Goal: Task Accomplishment & Management: Manage account settings

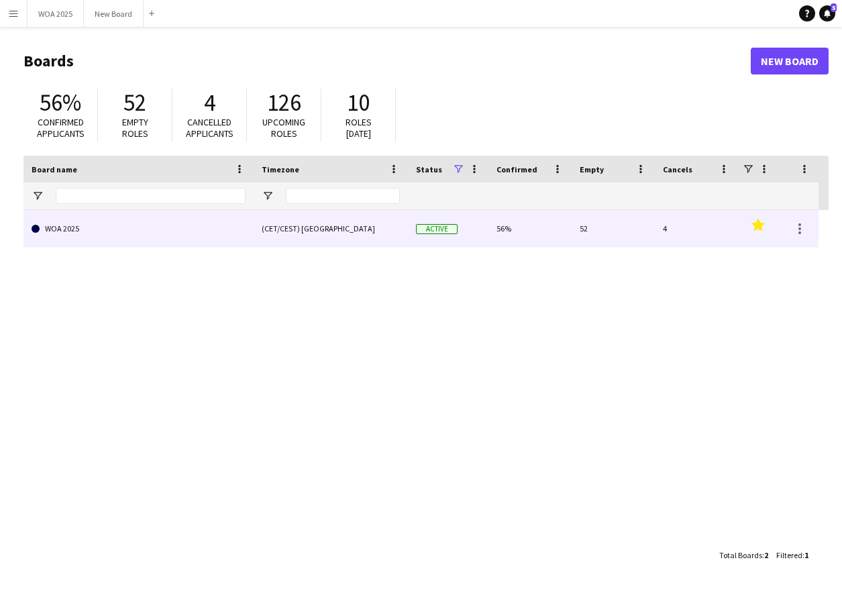
click at [140, 219] on link "WOA 2025" at bounding box center [139, 229] width 214 height 38
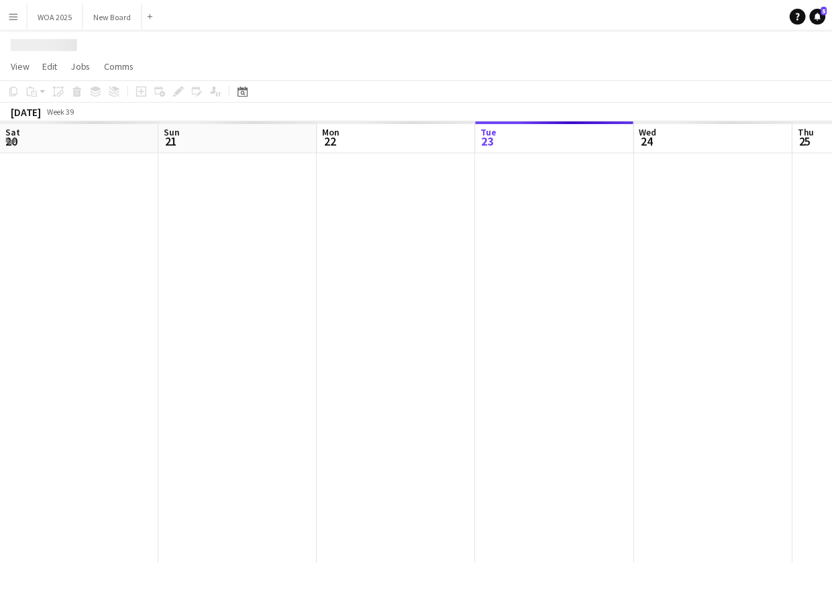
scroll to position [0, 321]
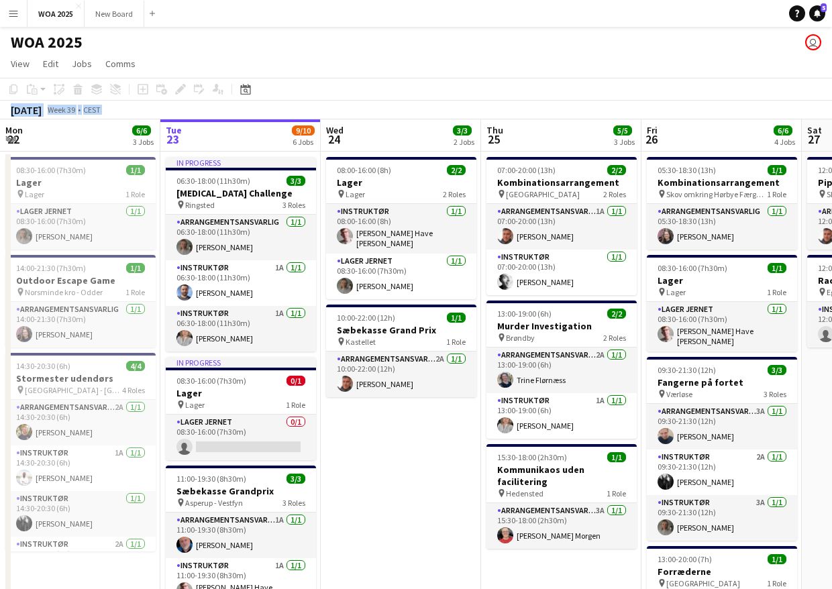
drag, startPoint x: 702, startPoint y: 60, endPoint x: 160, endPoint y: 121, distance: 545.5
click at [156, 123] on app-board "WOA 2025 user View Day view expanded Day view collapsed Month view Date picker …" at bounding box center [416, 503] width 832 height 953
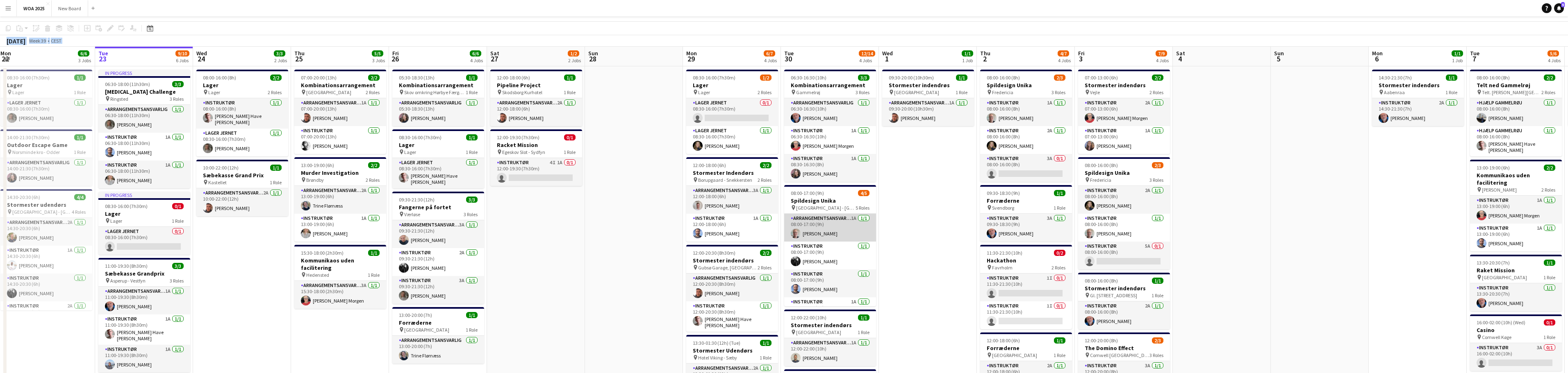
scroll to position [0, 0]
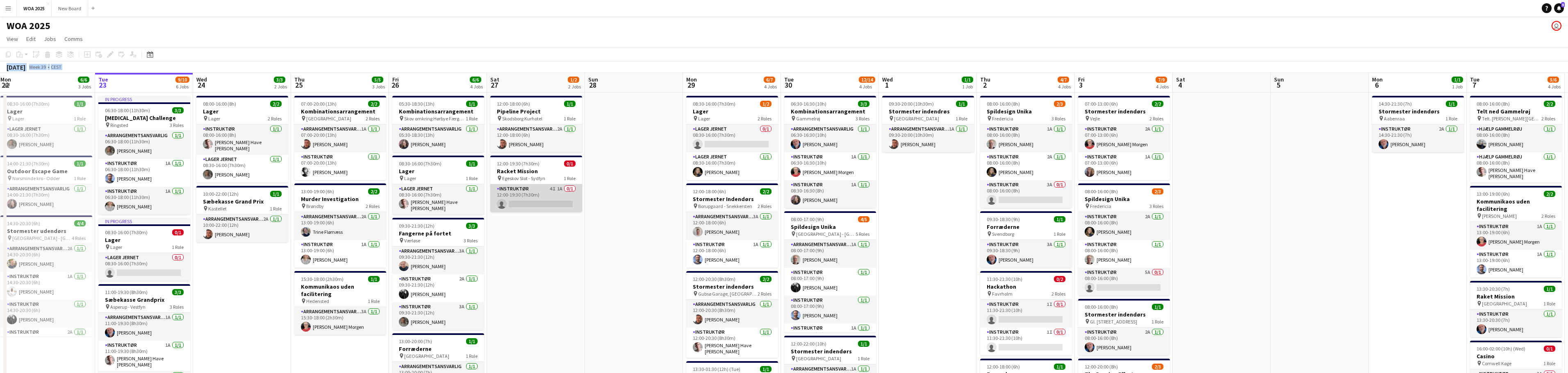
click at [514, 195] on app-card-role "Instruktør 4I 1A 0/1 12:00-19:30 (7h30m) single-neutral-actions" at bounding box center [536, 198] width 92 height 28
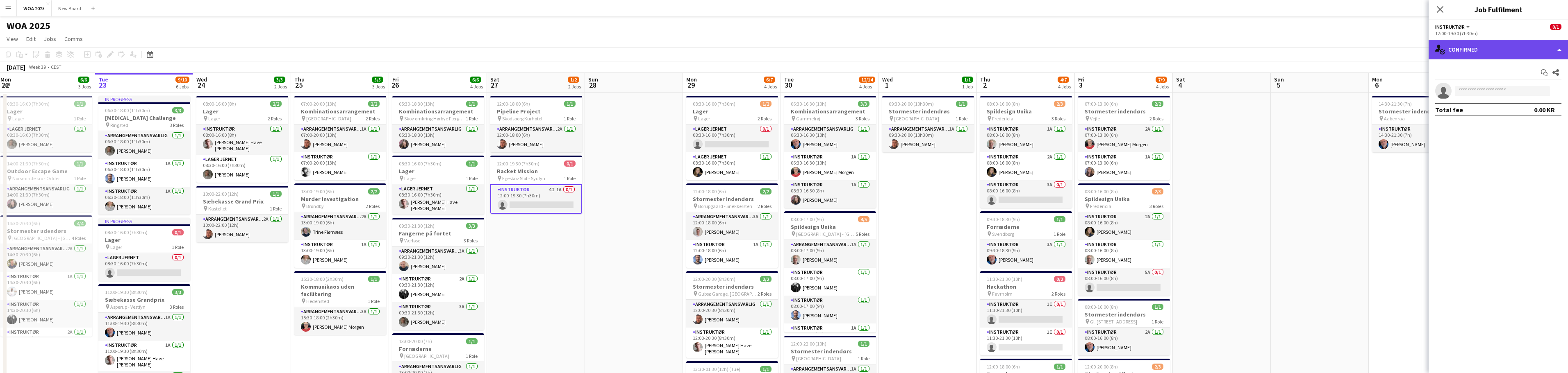
click at [514, 49] on div "single-neutral-actions-check-2 Confirmed" at bounding box center [1498, 49] width 139 height 20
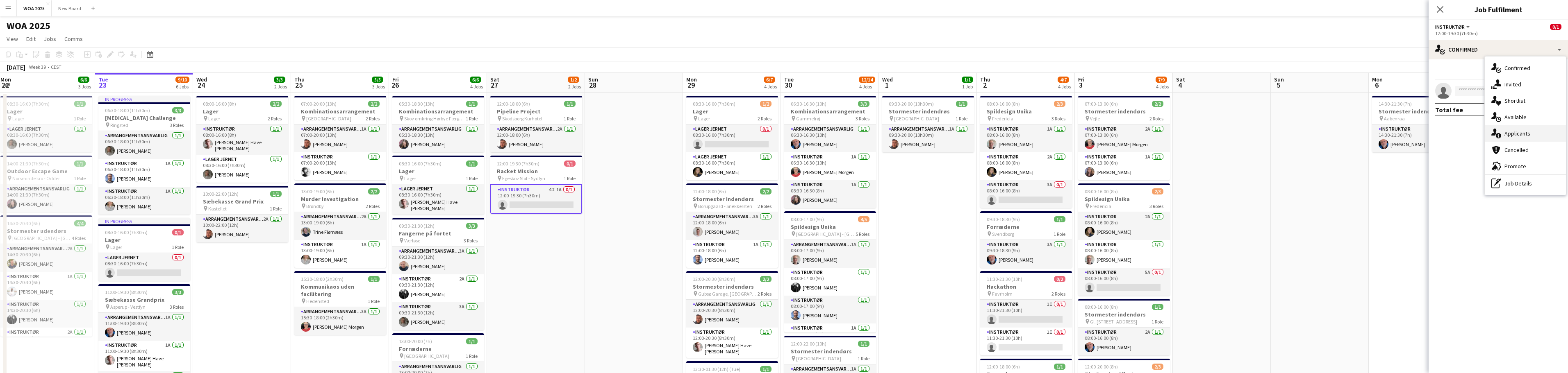
click at [514, 131] on div "single-neutral-actions-information Applicants" at bounding box center [1525, 133] width 81 height 16
click at [514, 9] on icon at bounding box center [1440, 9] width 8 height 8
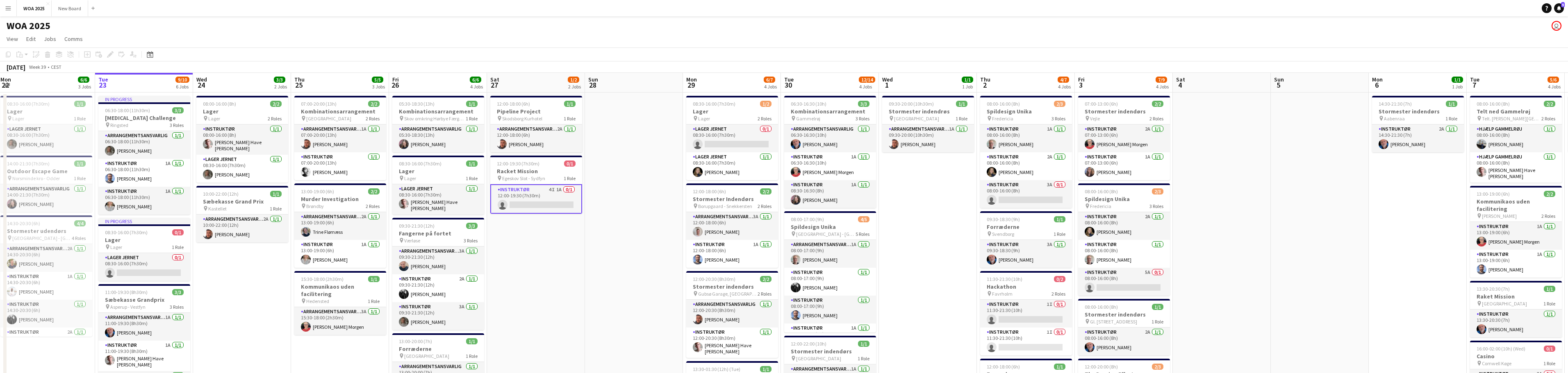
click at [514, 284] on app-date-cell "12:00-18:00 (6h) 1/1 Pipeline Project pin Skodsborg Kurhotel 1 Role Arrangement…" at bounding box center [536, 346] width 98 height 505
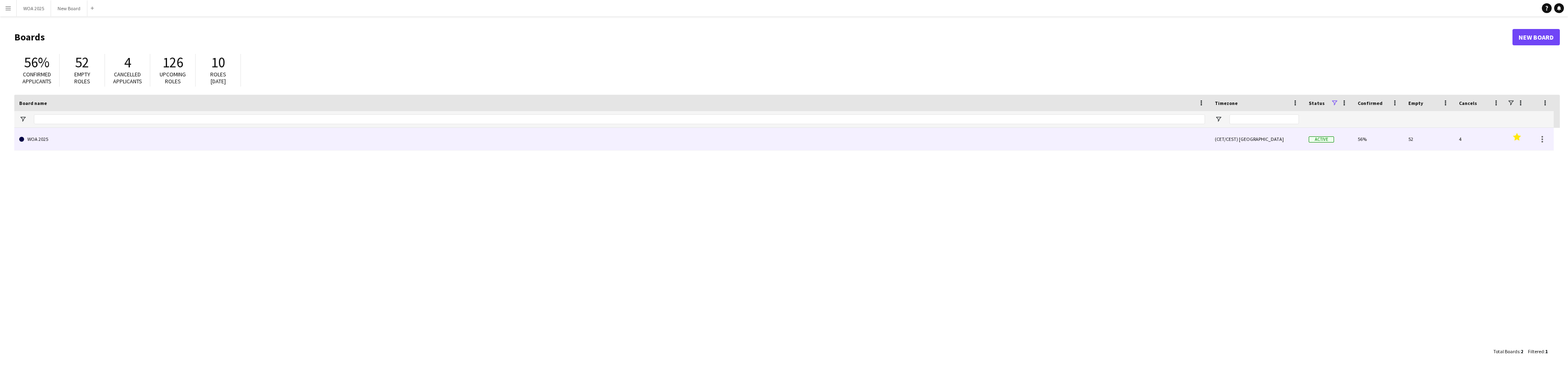
click at [86, 143] on link "WOA 2025" at bounding box center [612, 139] width 1186 height 23
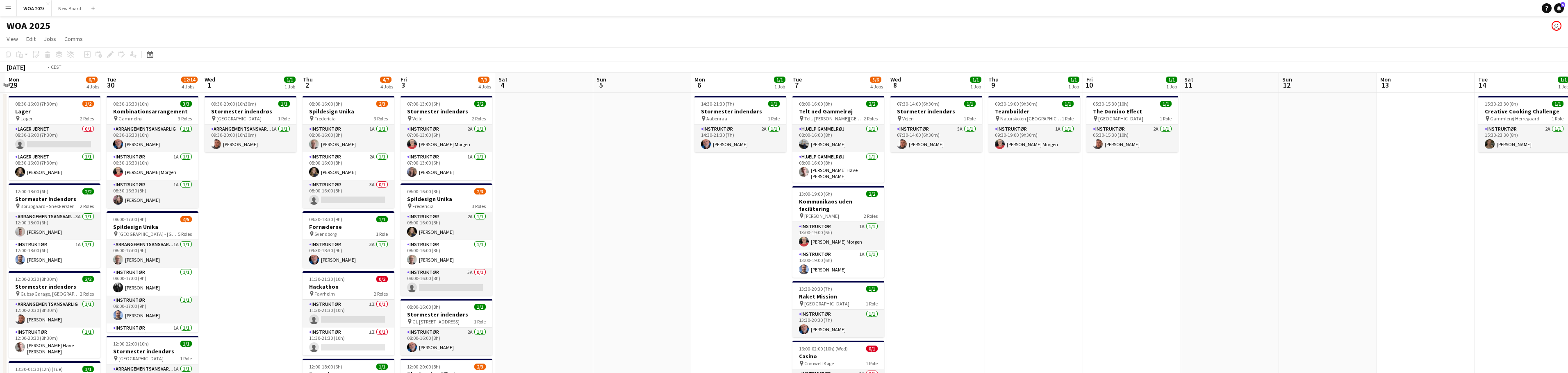
scroll to position [0, 344]
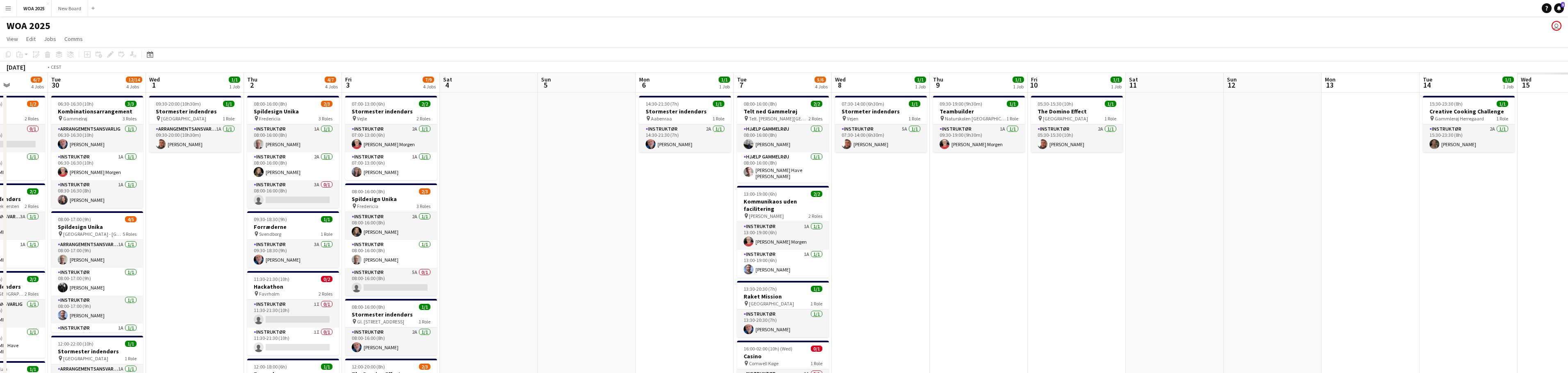
drag, startPoint x: 1102, startPoint y: 211, endPoint x: 570, endPoint y: 209, distance: 532.0
click at [570, 209] on app-calendar-viewport "Fri 26 6/6 4 Jobs Sat 27 1/2 2 Jobs Sun 28 Mon 29 6/7 4 Jobs Tue 30 12/14 4 Job…" at bounding box center [784, 335] width 1568 height 525
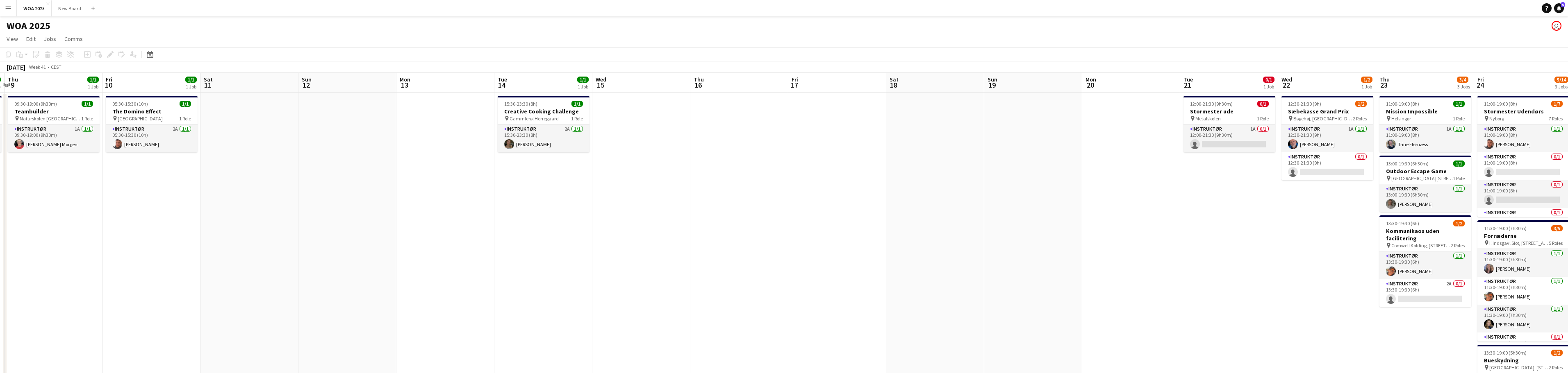
scroll to position [0, 233]
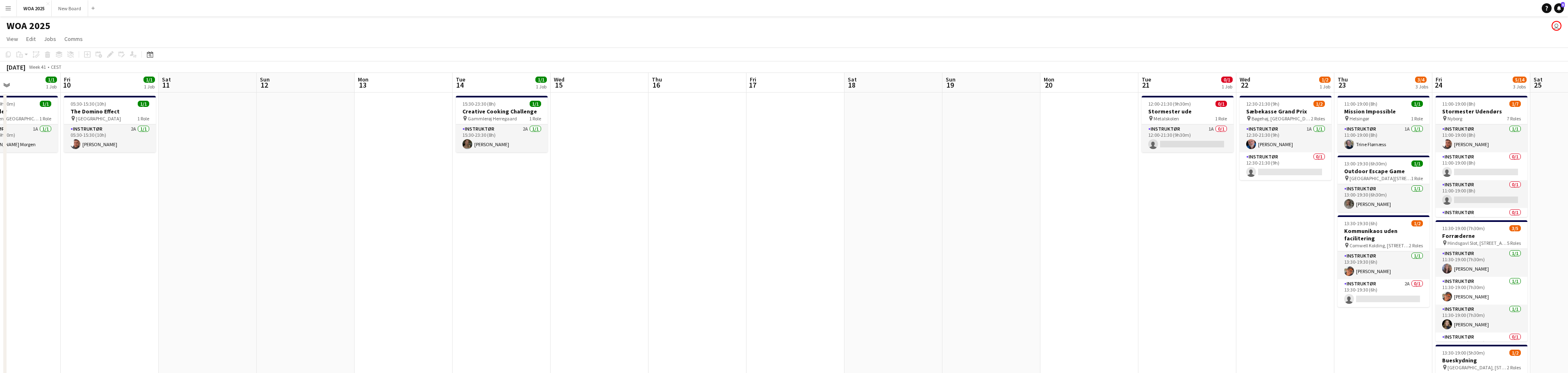
drag, startPoint x: 1049, startPoint y: 223, endPoint x: 146, endPoint y: 172, distance: 904.4
click at [146, 172] on app-calendar-viewport "Tue 7 5/6 4 Jobs Wed 8 1/1 1 Job Thu 9 1/1 1 Job Fri 10 1/1 1 Job Sat 11 Sun 12…" at bounding box center [784, 335] width 1568 height 525
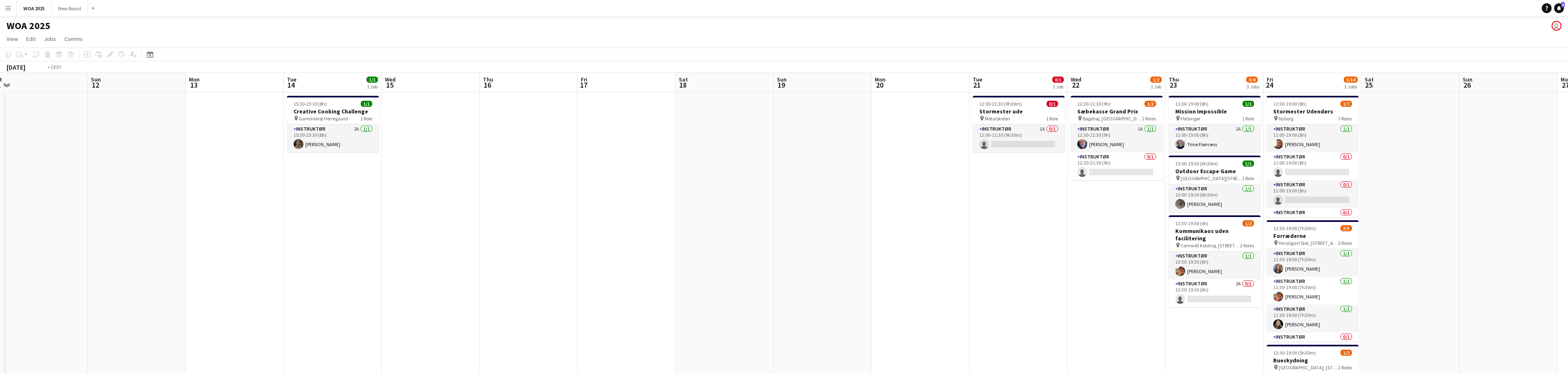
scroll to position [0, 273]
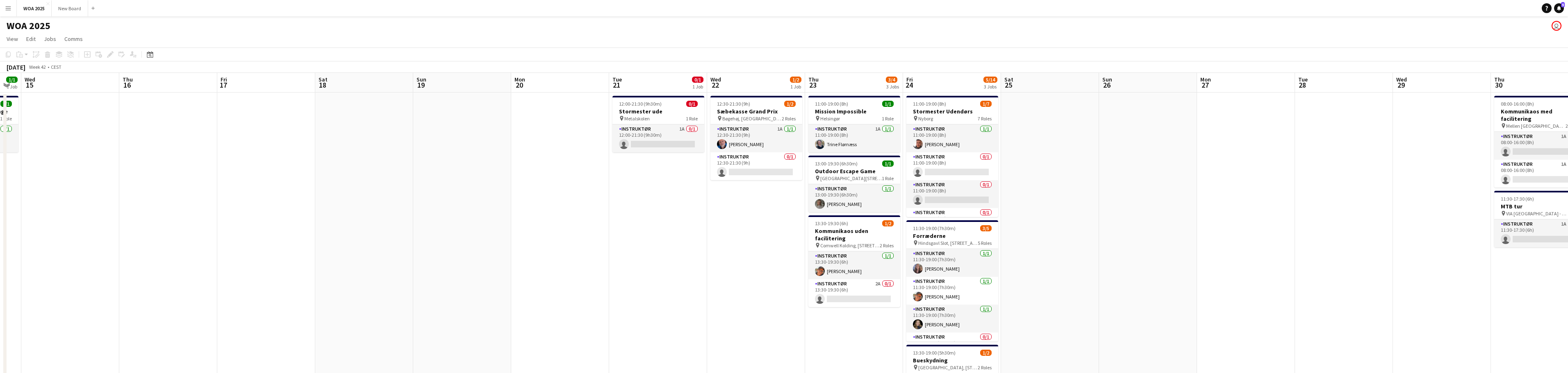
drag, startPoint x: 1035, startPoint y: 196, endPoint x: 665, endPoint y: 156, distance: 372.2
click at [665, 156] on app-calendar-viewport "Sun 12 Mon 13 Tue 14 1/1 1 Job Wed 15 Thu 16 Fri 17 Sat 18 Sun 19 Mon 20 Tue 21…" at bounding box center [784, 335] width 1568 height 525
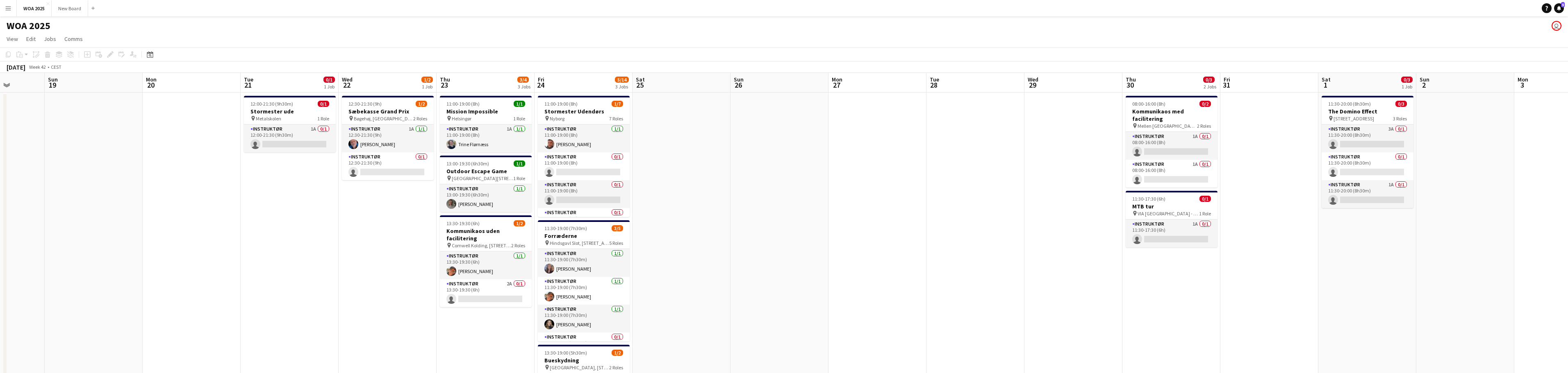
scroll to position [0, 267]
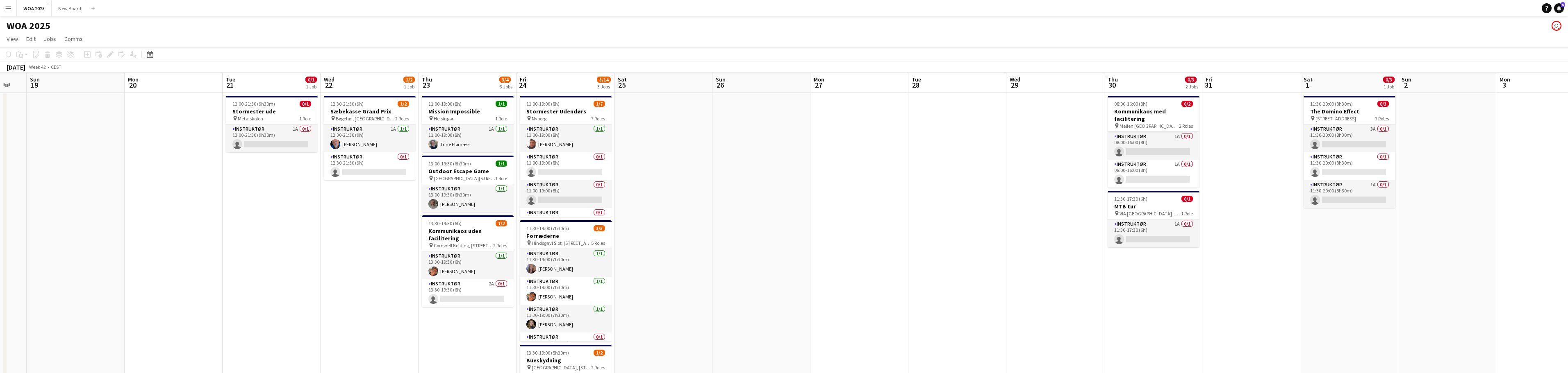
drag, startPoint x: 1003, startPoint y: 203, endPoint x: 788, endPoint y: 184, distance: 215.8
click at [788, 184] on app-calendar-viewport "Thu 16 Fri 17 Sat 18 Sun 19 Mon 20 Tue 21 0/1 1 Job Wed 22 1/2 1 Job Thu 23 3/4…" at bounding box center [784, 335] width 1568 height 525
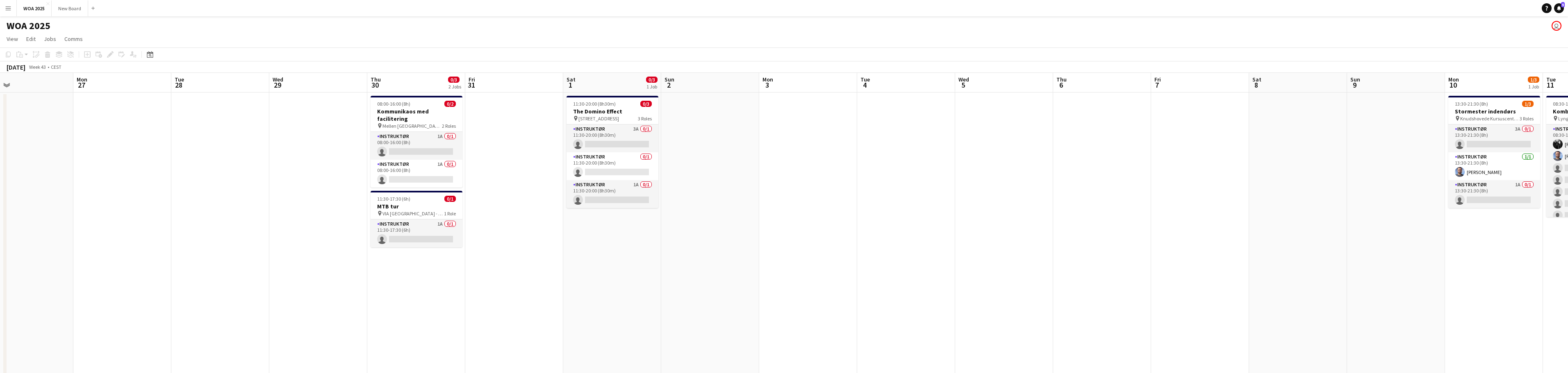
scroll to position [0, 248]
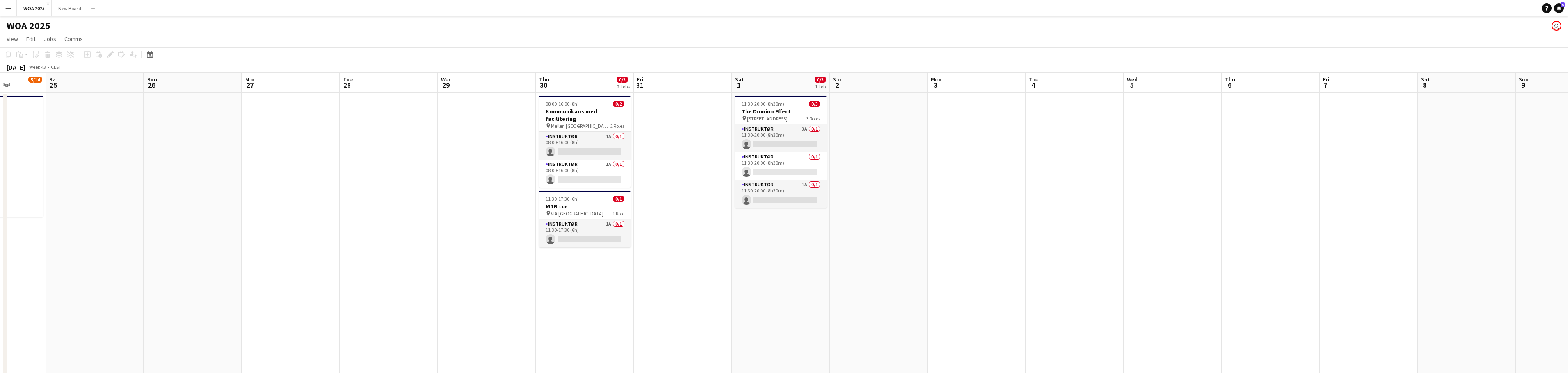
drag, startPoint x: 1144, startPoint y: 284, endPoint x: 631, endPoint y: 277, distance: 513.0
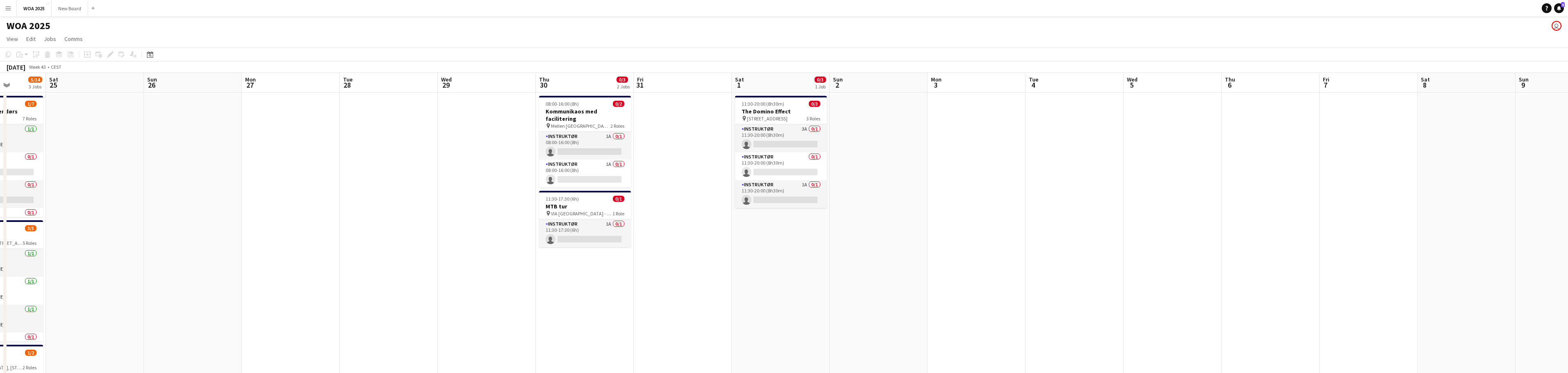
click at [631, 277] on app-calendar-viewport "Wed 22 1/2 1 Job Thu 23 3/4 3 Jobs Fri 24 5/14 3 Jobs Sat 25 Sun 26 Mon 27 Tue …" at bounding box center [784, 335] width 1568 height 525
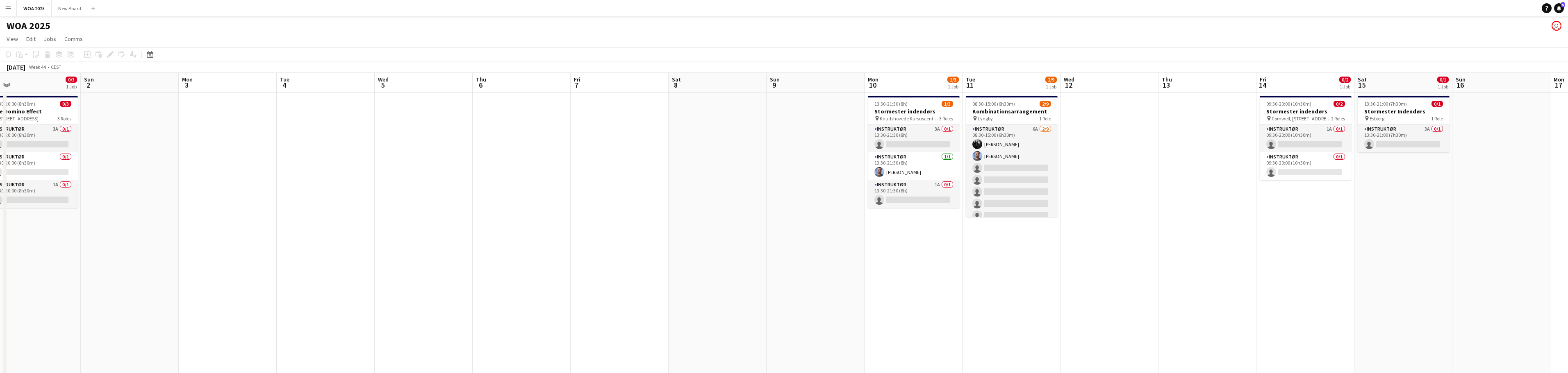
drag, startPoint x: 1269, startPoint y: 192, endPoint x: 519, endPoint y: 194, distance: 750.0
click at [519, 194] on app-calendar-viewport "Tue 28 Wed 29 Thu 30 0/3 2 Jobs Fri 31 Sat 1 0/3 1 Job Sun 2 Mon 3 Tue 4 Wed 5 …" at bounding box center [784, 335] width 1568 height 525
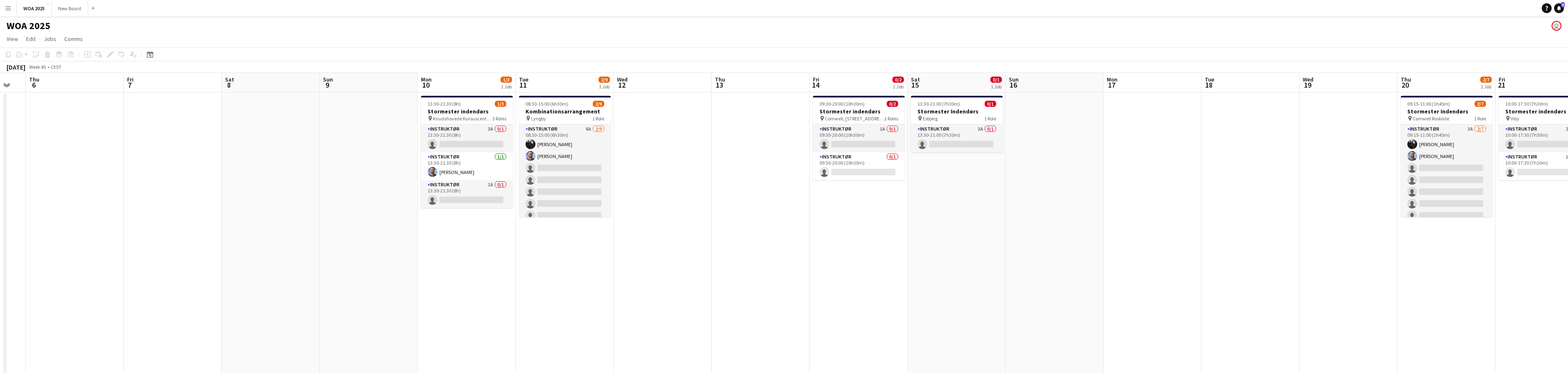
drag, startPoint x: 1079, startPoint y: 243, endPoint x: 632, endPoint y: 240, distance: 447.0
click at [632, 240] on app-calendar-viewport "Sun 2 Mon 3 Tue 4 Wed 5 Thu 6 Fri 7 Sat 8 Sun 9 Mon 10 1/3 1 Job Tue 11 2/9 1 J…" at bounding box center [784, 335] width 1568 height 525
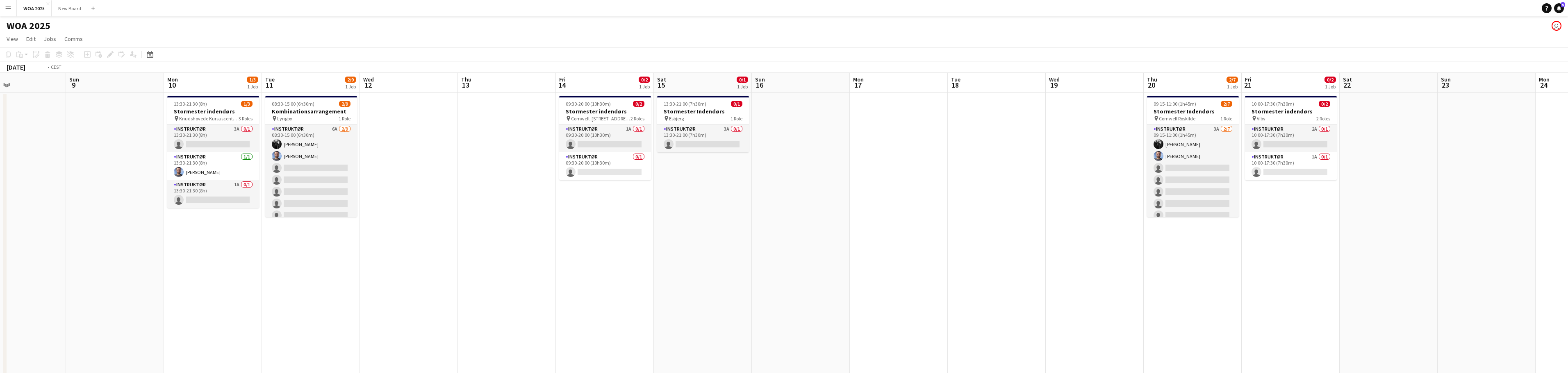
drag, startPoint x: 1264, startPoint y: 253, endPoint x: 815, endPoint y: 252, distance: 449.0
click at [815, 252] on app-calendar-viewport "Thu 6 Fri 7 Sat 8 Sun 9 Mon 10 1/3 1 Job Tue 11 2/9 1 Job Wed 12 Thu 13 Fri 14 …" at bounding box center [784, 335] width 1568 height 525
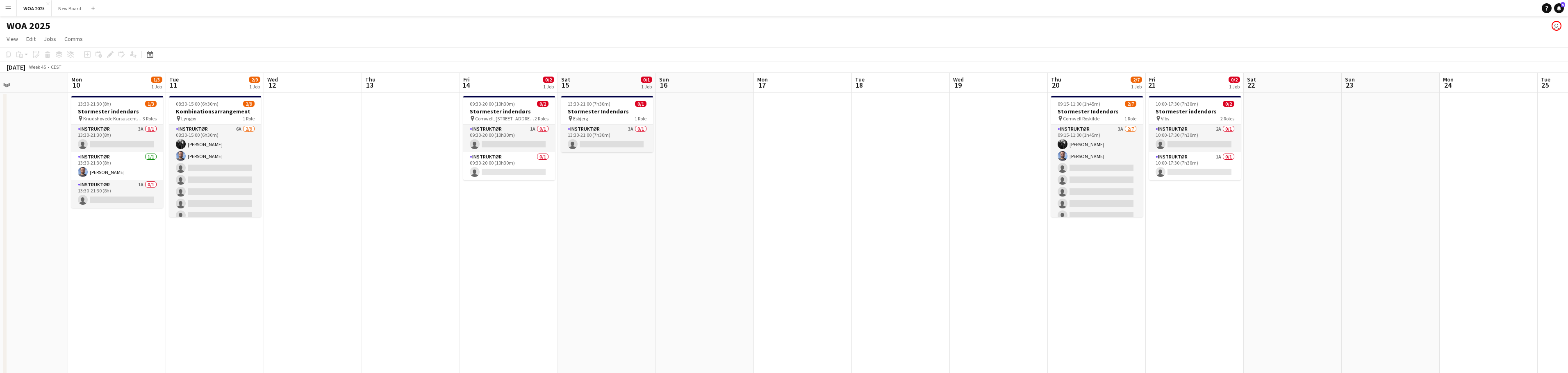
scroll to position [0, 209]
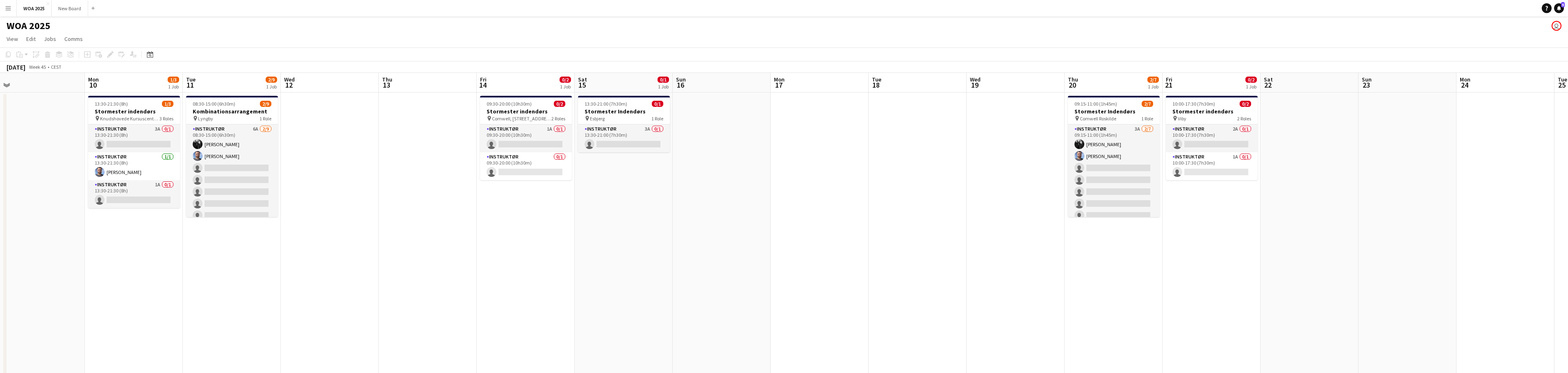
drag, startPoint x: 836, startPoint y: 252, endPoint x: 953, endPoint y: 250, distance: 117.0
click at [953, 250] on app-calendar-viewport "Fri 7 Sat 8 Sun 9 Mon 10 1/3 1 Job Tue 11 2/9 1 Job Wed 12 Thu 13 Fri 14 0/2 1 …" at bounding box center [784, 335] width 1568 height 525
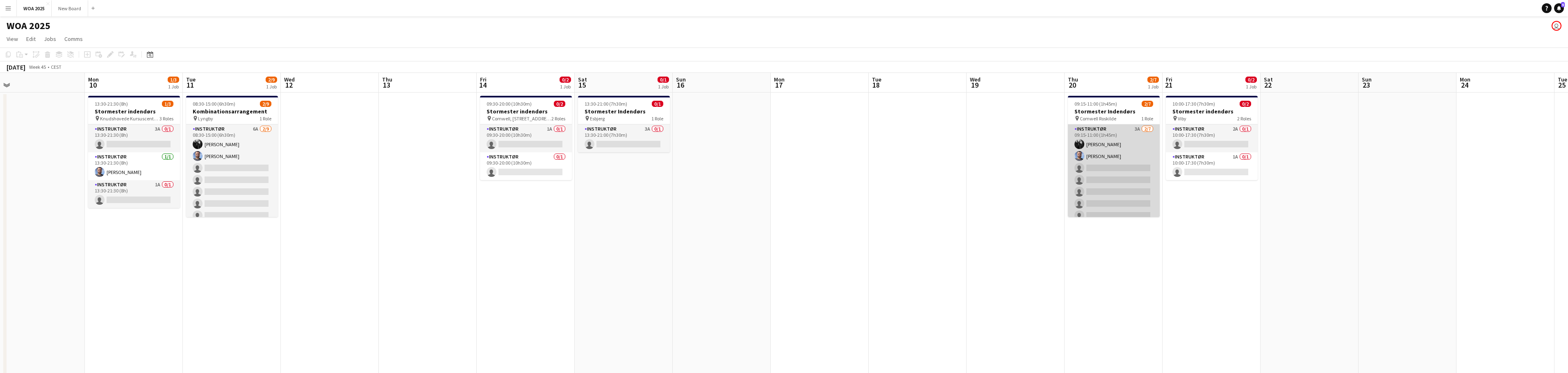
click at [1110, 164] on app-card-role "Instruktør 3A [DATE] 09:15-11:00 (1h45m) [PERSON_NAME] [PERSON_NAME] single-neu…" at bounding box center [1114, 174] width 92 height 99
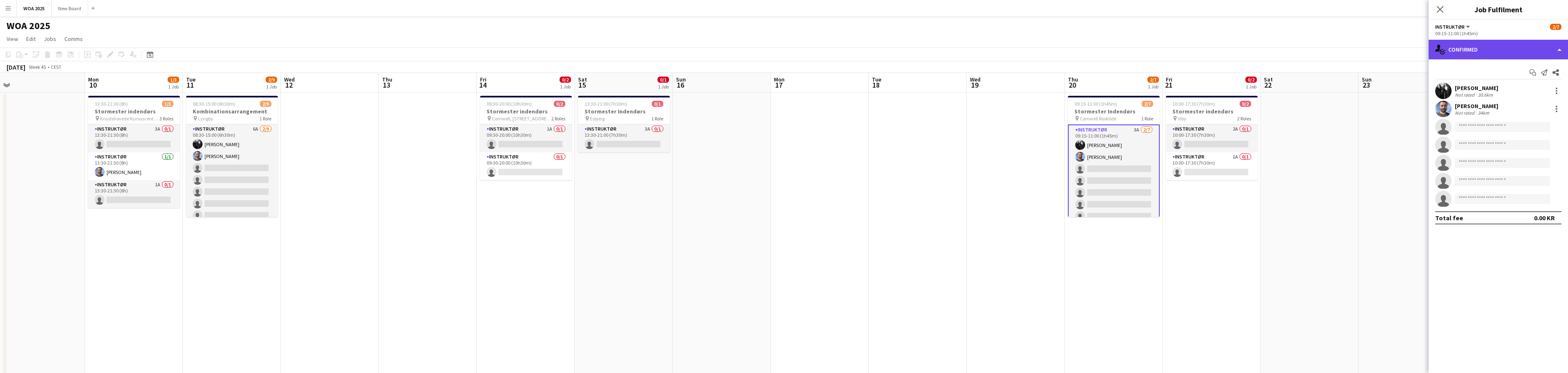
click at [1542, 49] on div "single-neutral-actions-check-2 Confirmed" at bounding box center [1498, 49] width 139 height 20
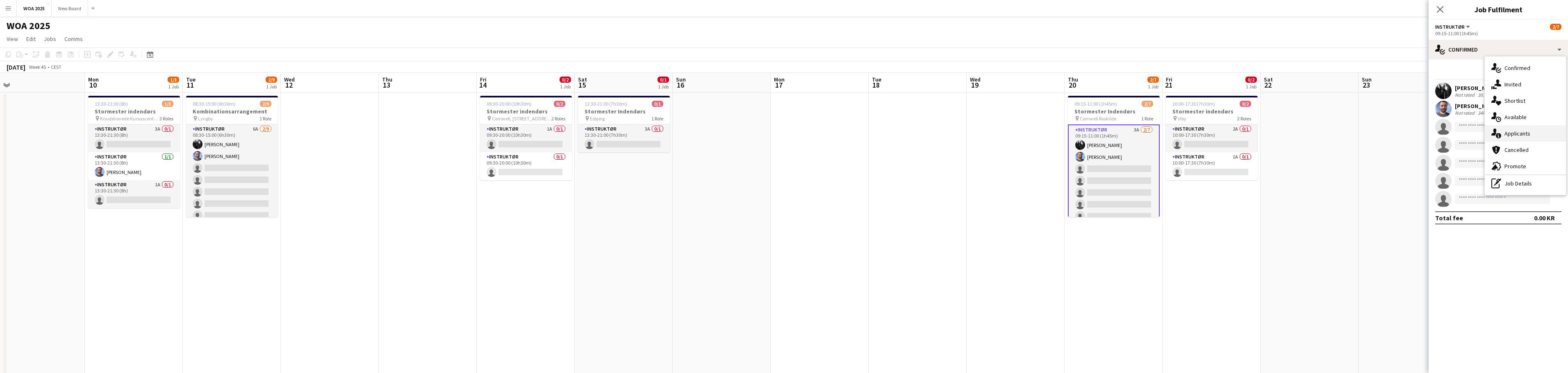
click at [1545, 133] on div "single-neutral-actions-information Applicants" at bounding box center [1525, 133] width 81 height 16
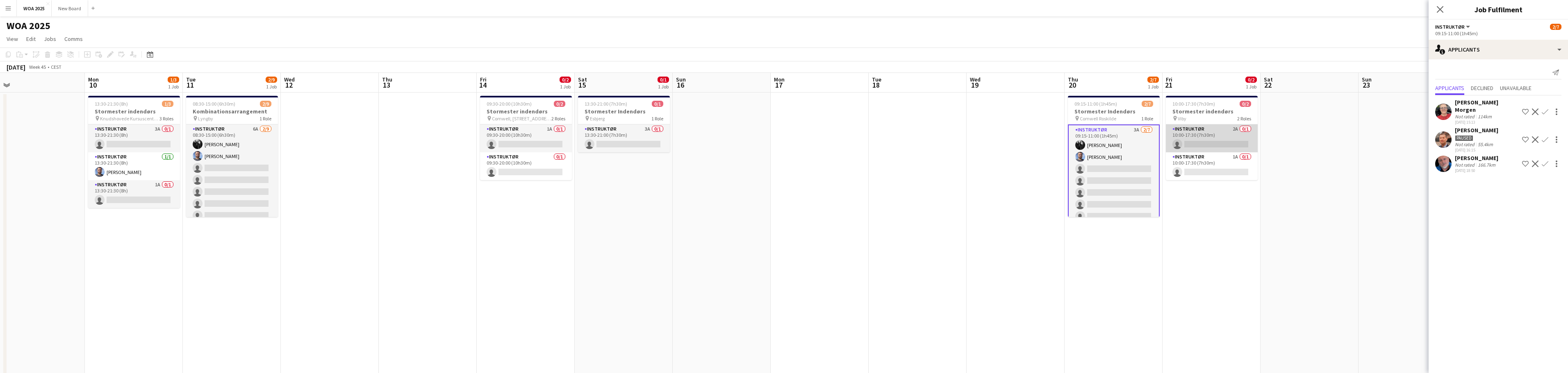
click at [1218, 134] on app-card-role "Instruktør 2A 0/1 10:00-17:30 (7h30m) single-neutral-actions" at bounding box center [1212, 139] width 92 height 28
click at [1545, 107] on app-icon "Confirm" at bounding box center [1545, 108] width 7 height 7
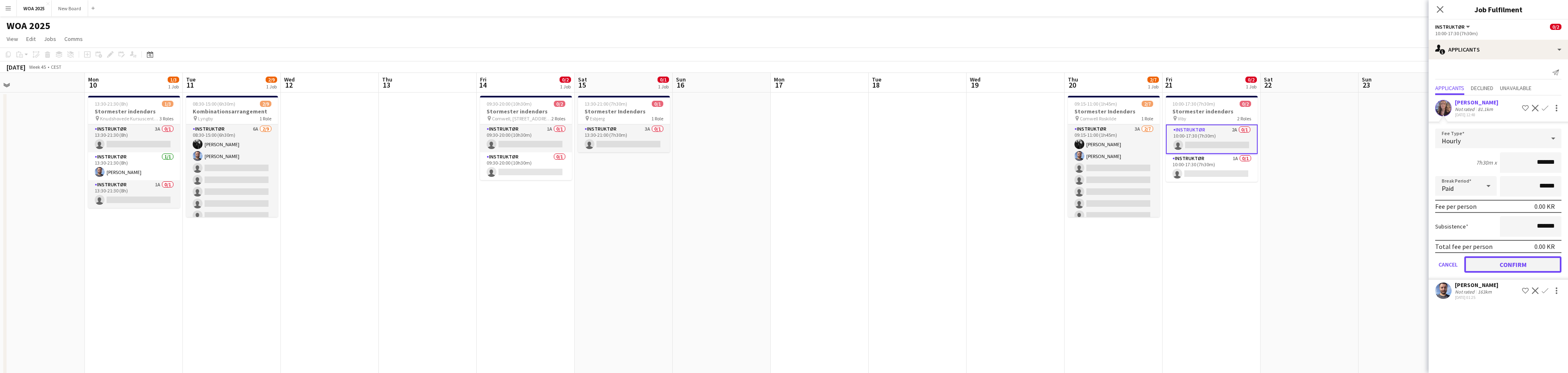
click at [1516, 263] on button "Confirm" at bounding box center [1512, 264] width 97 height 16
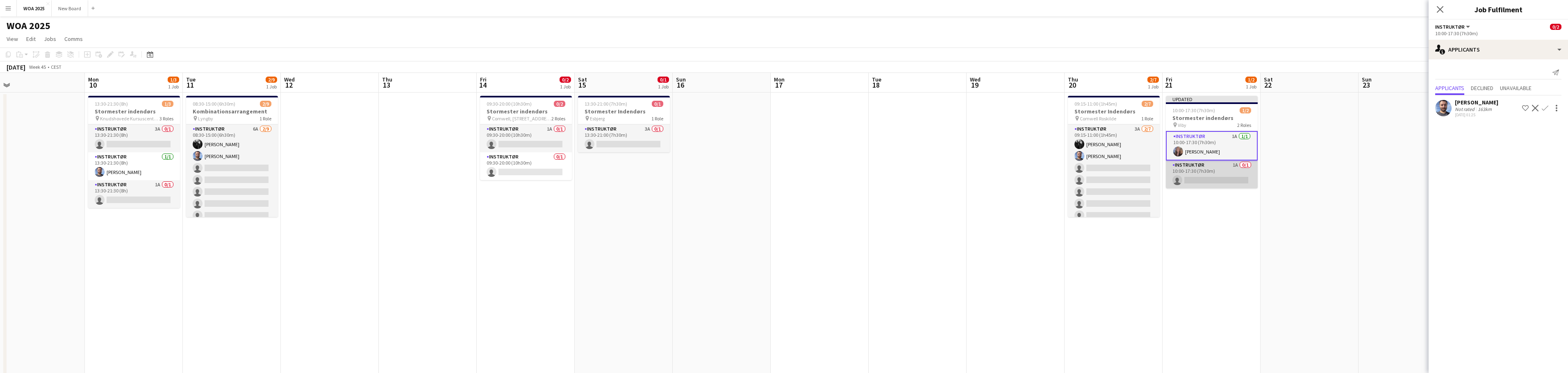
click at [1220, 177] on app-card-role "Instruktør 1A 0/1 10:00-17:30 (7h30m) single-neutral-actions" at bounding box center [1212, 175] width 92 height 28
click at [1218, 142] on app-card-role "Instruktør 1A [DATE] 10:00-17:30 (7h30m) [PERSON_NAME]" at bounding box center [1212, 145] width 92 height 28
click at [1247, 147] on app-card-role "Instruktør 1A [DATE] 10:00-17:30 (7h30m) [PERSON_NAME]" at bounding box center [1212, 146] width 92 height 29
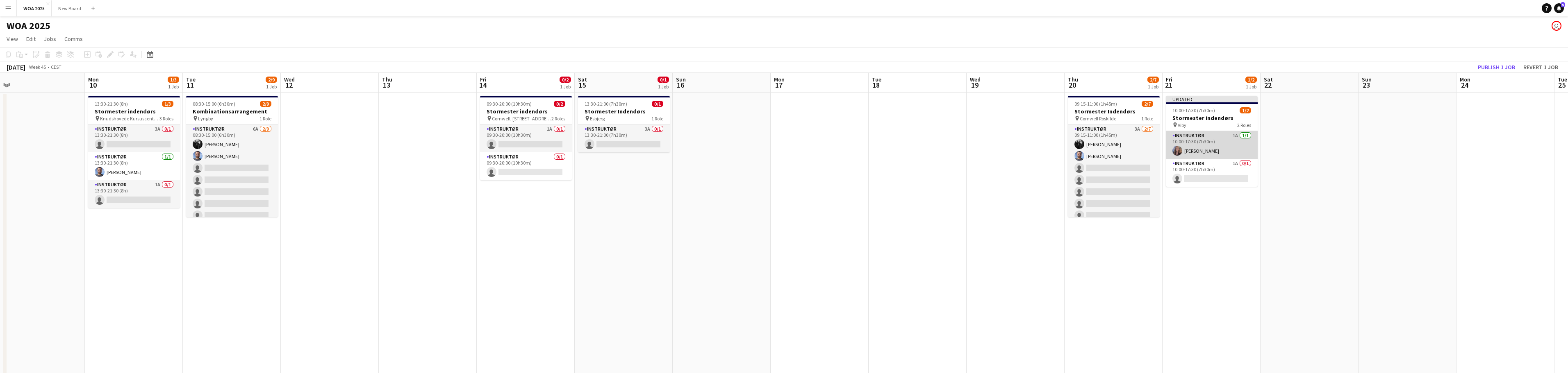
click at [1247, 147] on app-card-role "Instruktør 1A [DATE] 10:00-17:30 (7h30m) [PERSON_NAME]" at bounding box center [1212, 145] width 92 height 28
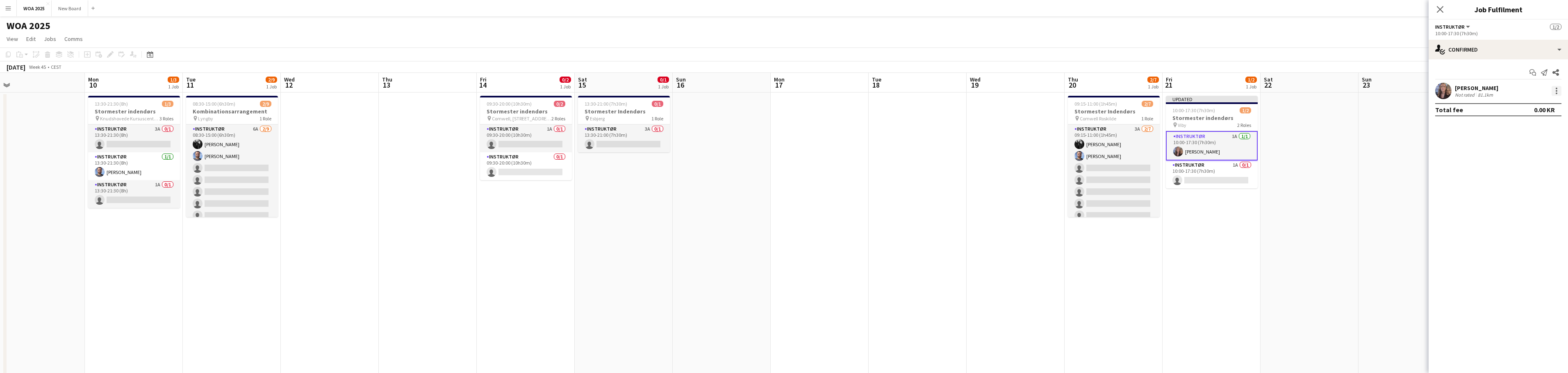
click at [1556, 90] on div at bounding box center [1556, 91] width 2 height 2
click at [1542, 186] on span "Remove" at bounding box center [1529, 185] width 51 height 7
click at [1222, 148] on app-card-role "Instruktør 1A 0/1 10:00-17:30 (7h30m) single-neutral-actions" at bounding box center [1212, 146] width 92 height 29
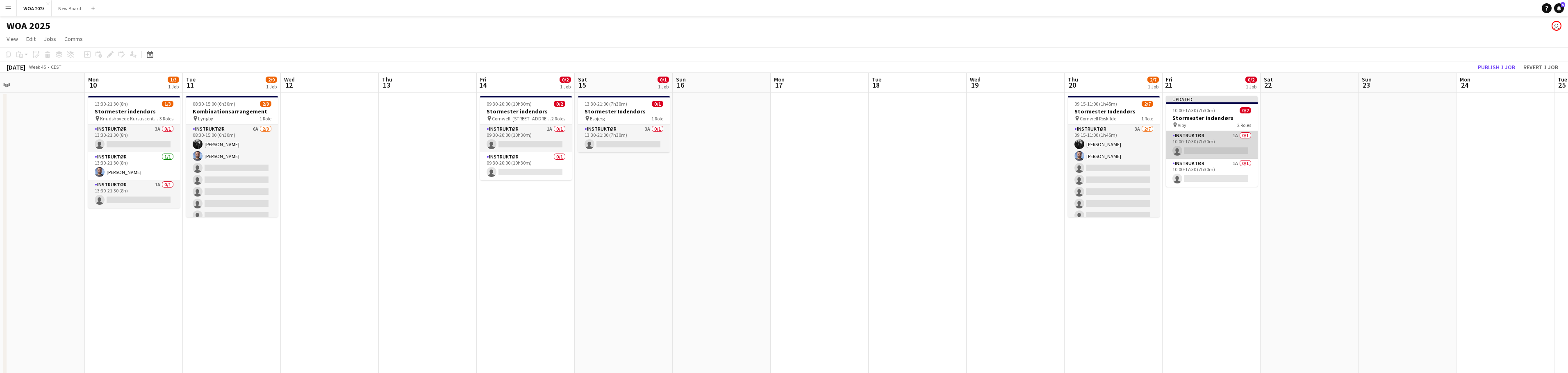
click at [1212, 151] on app-card-role "Instruktør 1A 0/1 10:00-17:30 (7h30m) single-neutral-actions" at bounding box center [1212, 145] width 92 height 28
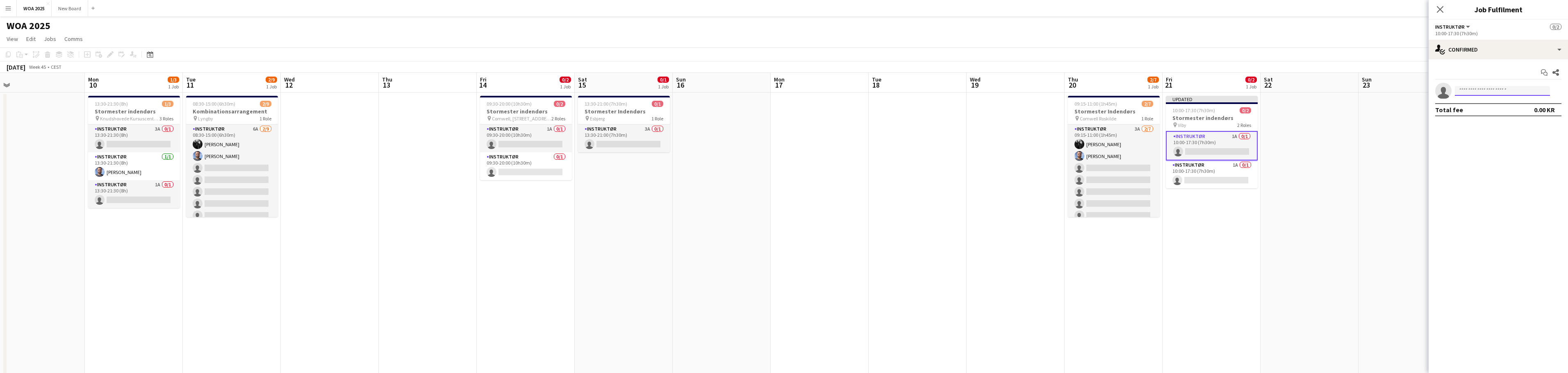
click at [1491, 90] on input at bounding box center [1503, 91] width 95 height 10
type input "***"
click at [1480, 107] on span "[EMAIL_ADDRESS][DOMAIN_NAME]" at bounding box center [1503, 109] width 82 height 7
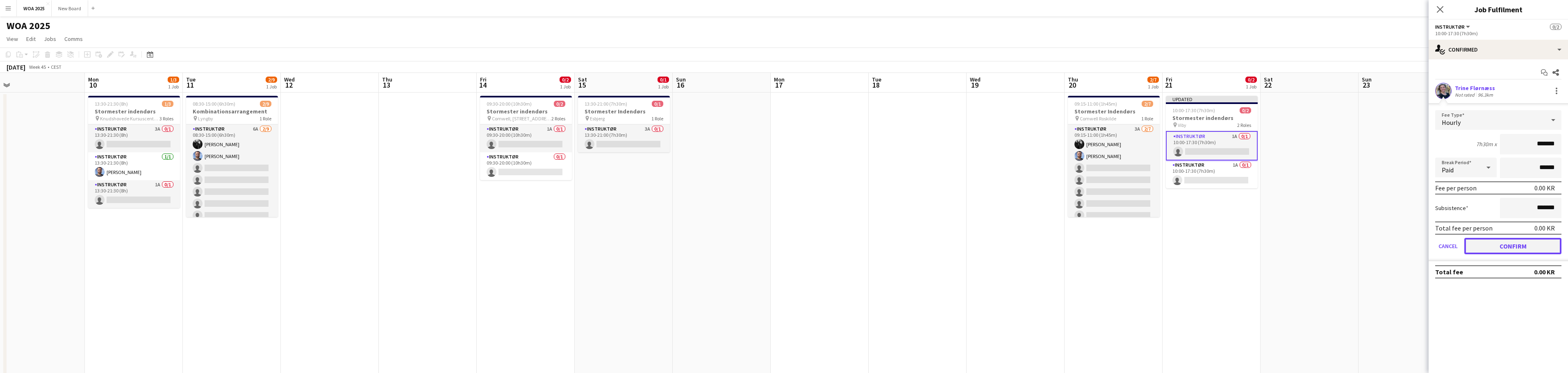
click at [1509, 244] on button "Confirm" at bounding box center [1512, 246] width 97 height 16
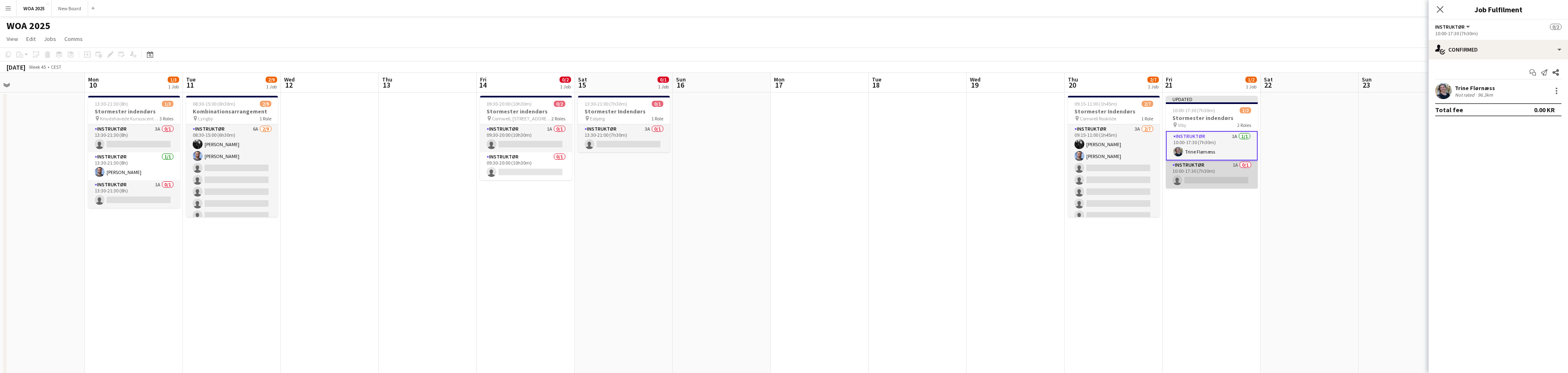
click at [1214, 170] on app-card-role "Instruktør 1A 0/1 10:00-17:30 (7h30m) single-neutral-actions" at bounding box center [1212, 175] width 92 height 28
click at [1529, 90] on input at bounding box center [1503, 91] width 95 height 10
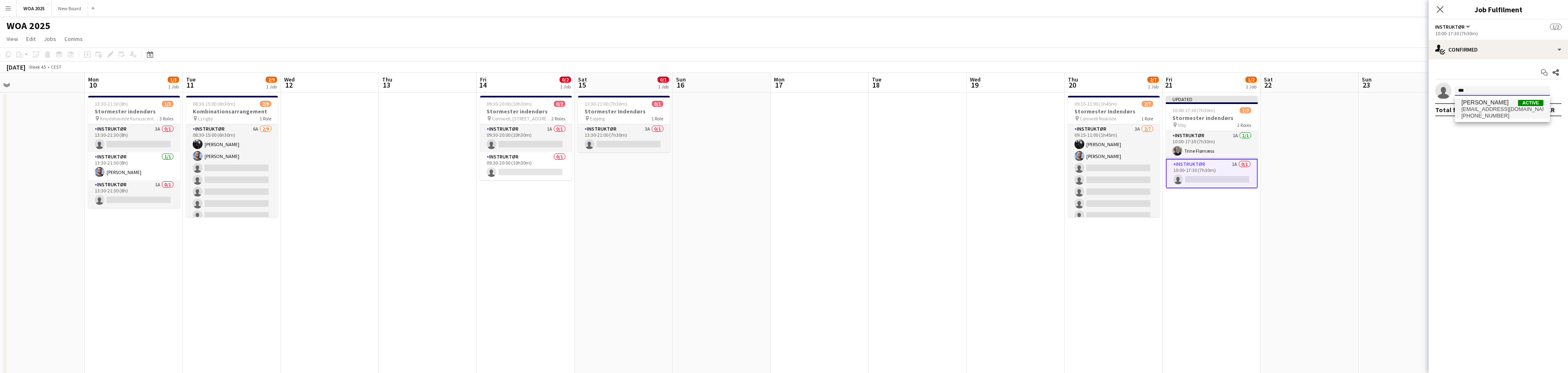
type input "***"
click at [1480, 103] on span "[PERSON_NAME]" at bounding box center [1485, 102] width 47 height 7
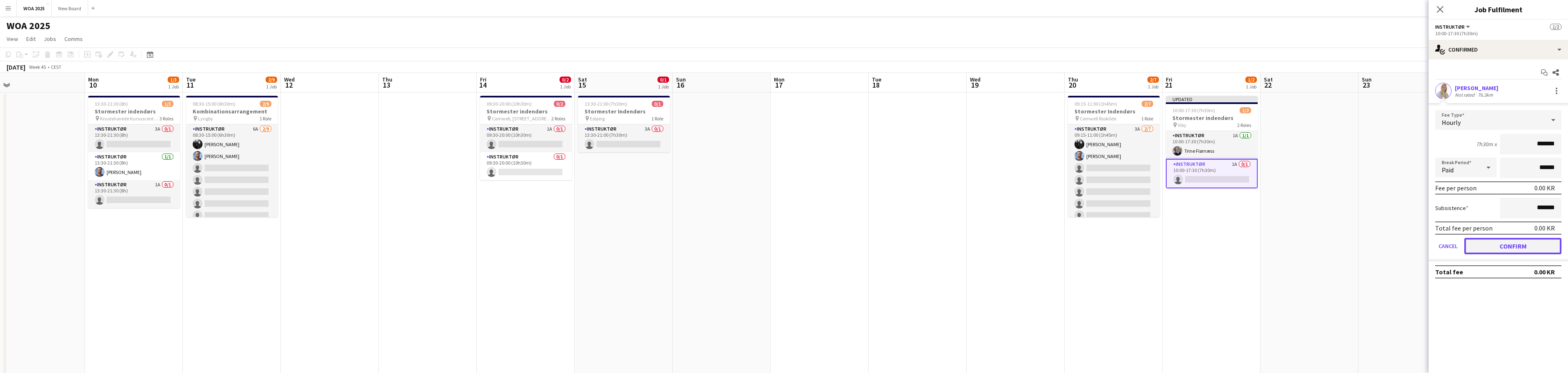
click at [1490, 240] on button "Confirm" at bounding box center [1512, 246] width 97 height 16
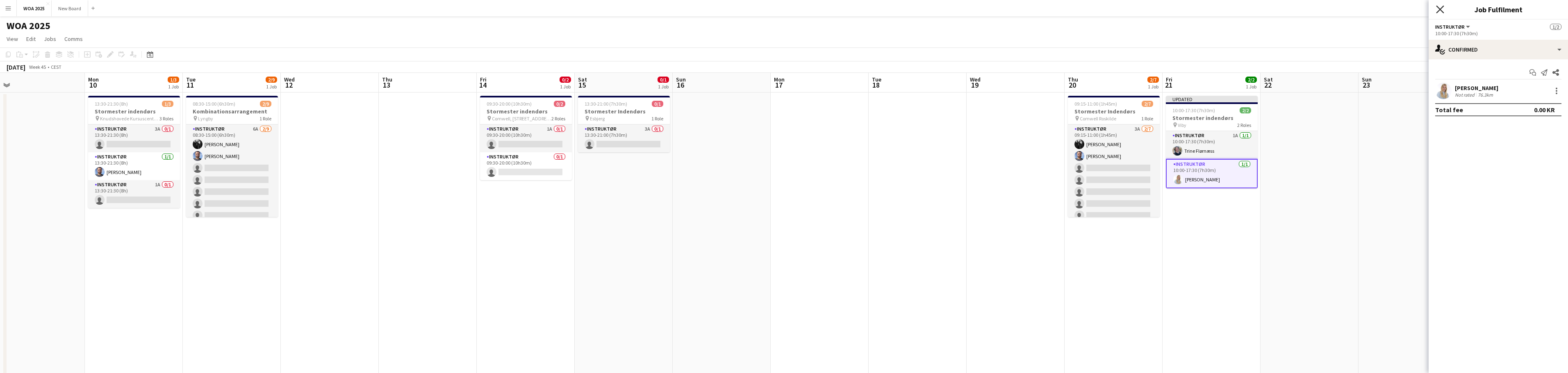
click at [1441, 9] on icon at bounding box center [1440, 9] width 8 height 8
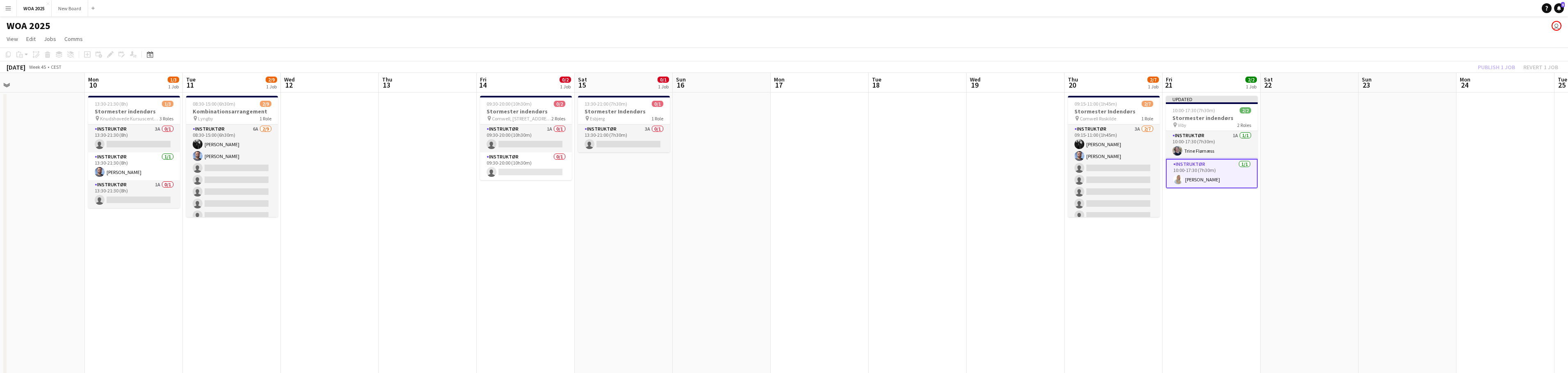
click at [1506, 66] on div "Publish 1 job Revert 1 job" at bounding box center [1518, 67] width 100 height 10
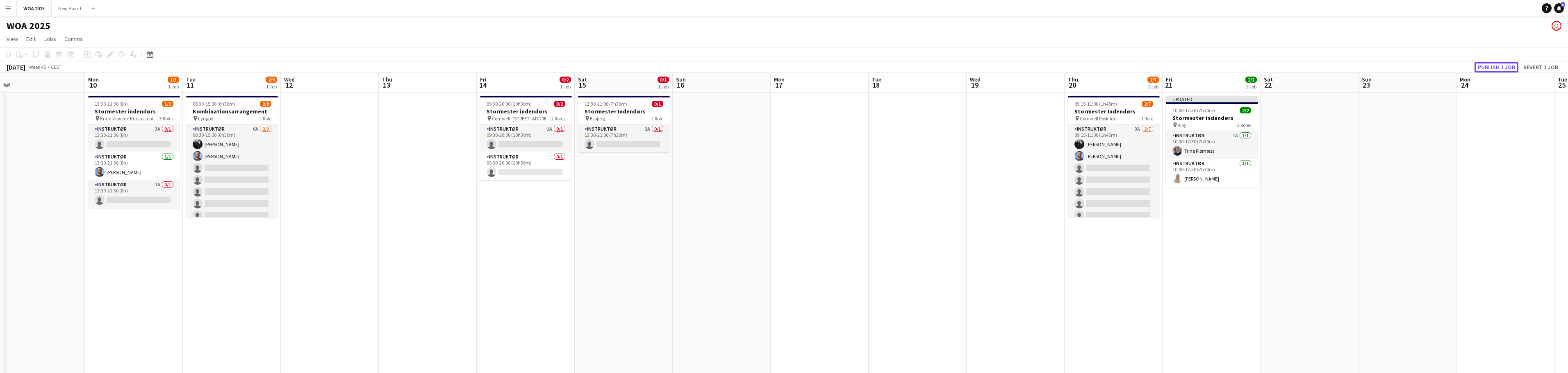
click at [1506, 66] on button "Publish 1 job" at bounding box center [1497, 67] width 44 height 10
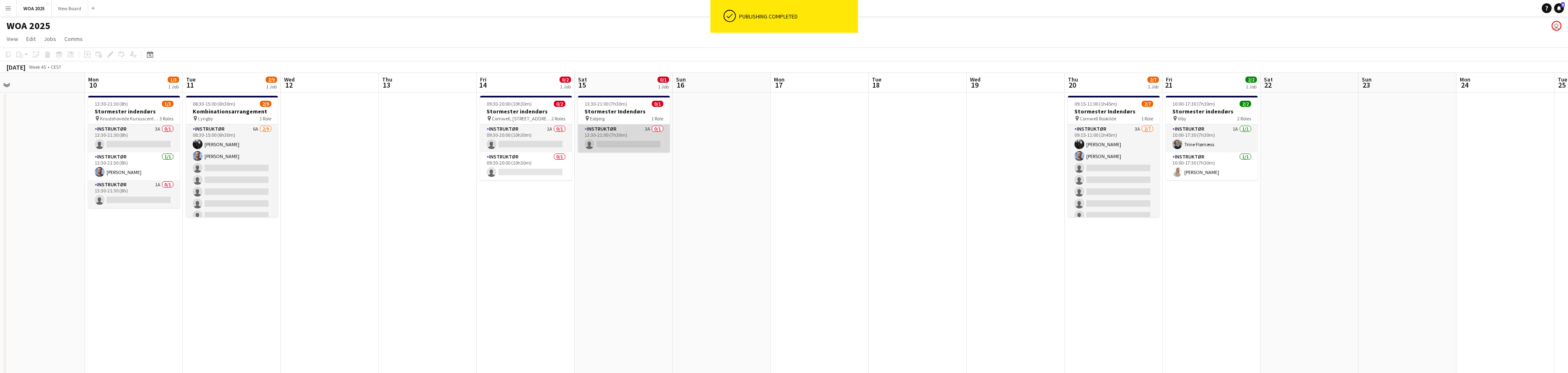
click at [638, 132] on app-card-role "Instruktør 3A 0/1 13:30-21:00 (7h30m) single-neutral-actions" at bounding box center [624, 139] width 92 height 28
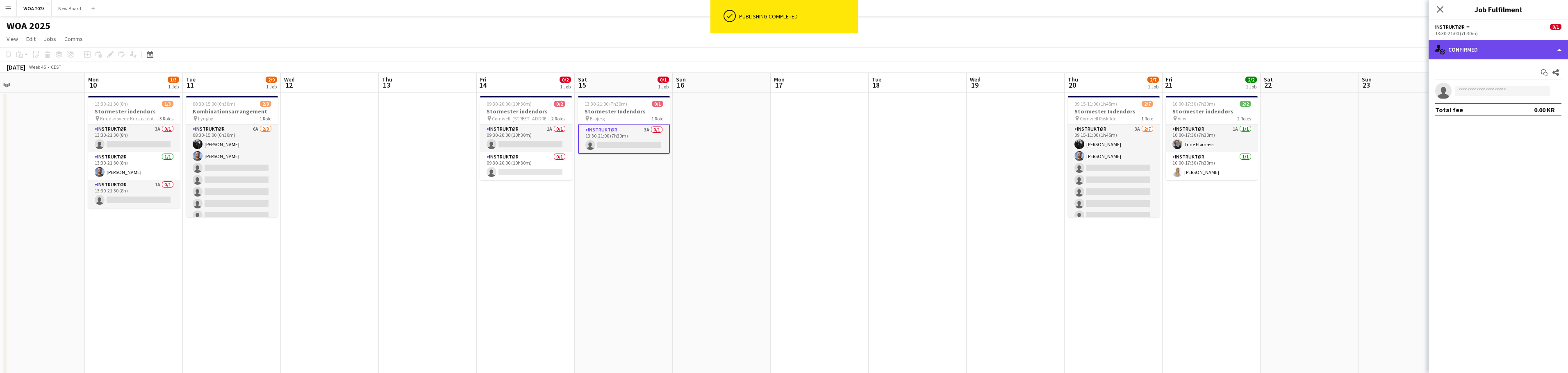
click at [1514, 53] on div "single-neutral-actions-check-2 Confirmed" at bounding box center [1498, 49] width 139 height 20
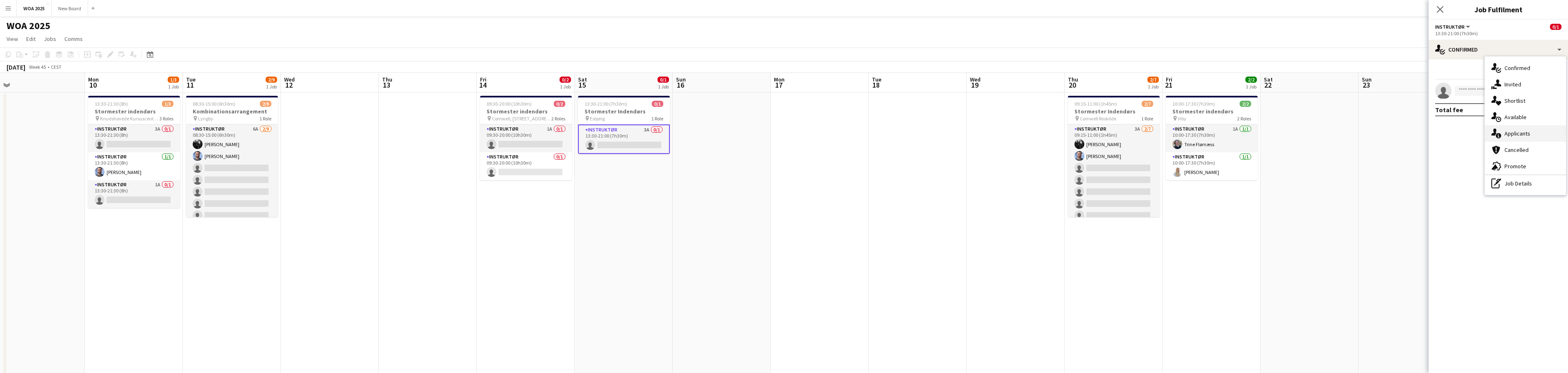
click at [1537, 137] on div "single-neutral-actions-information Applicants" at bounding box center [1525, 133] width 81 height 16
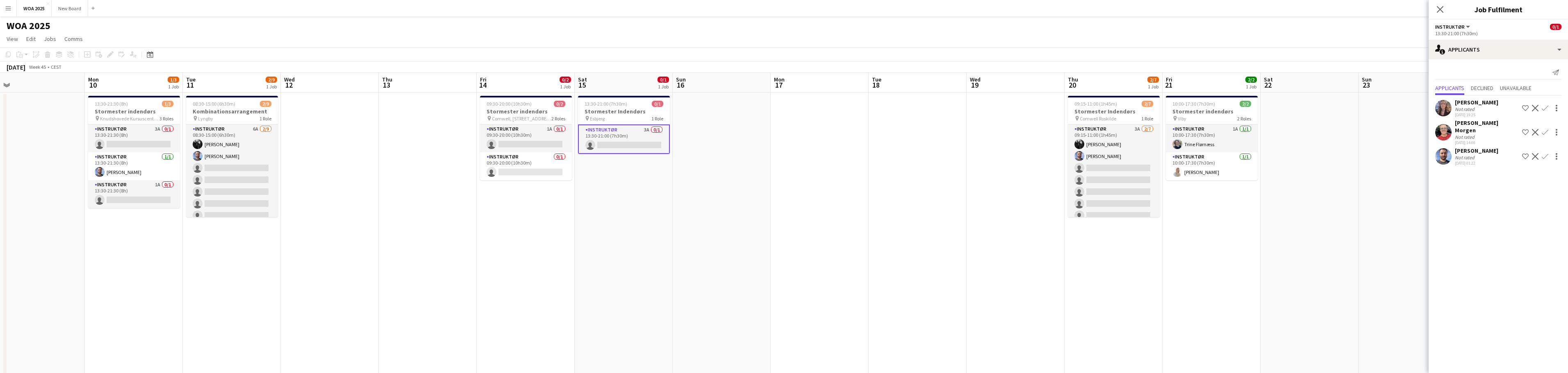
click at [1546, 130] on app-icon "Confirm" at bounding box center [1545, 132] width 7 height 7
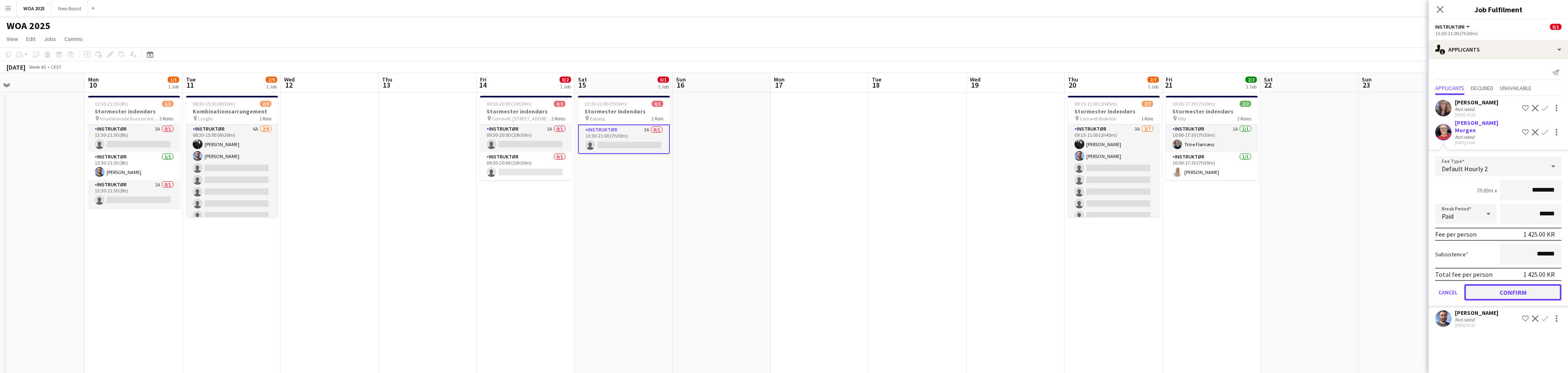
click at [1533, 284] on button "Confirm" at bounding box center [1512, 292] width 97 height 16
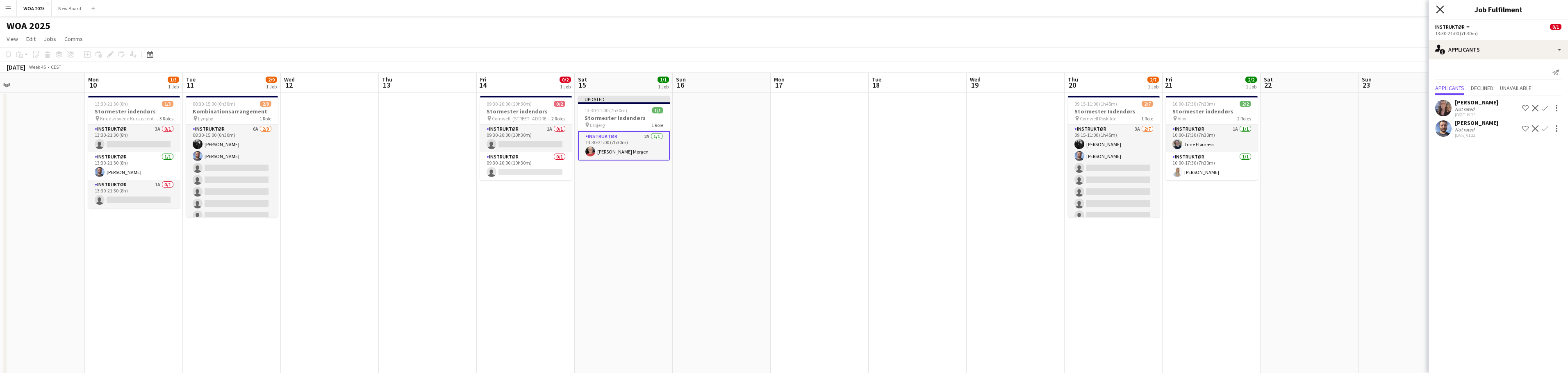
click at [1438, 10] on icon at bounding box center [1440, 9] width 8 height 8
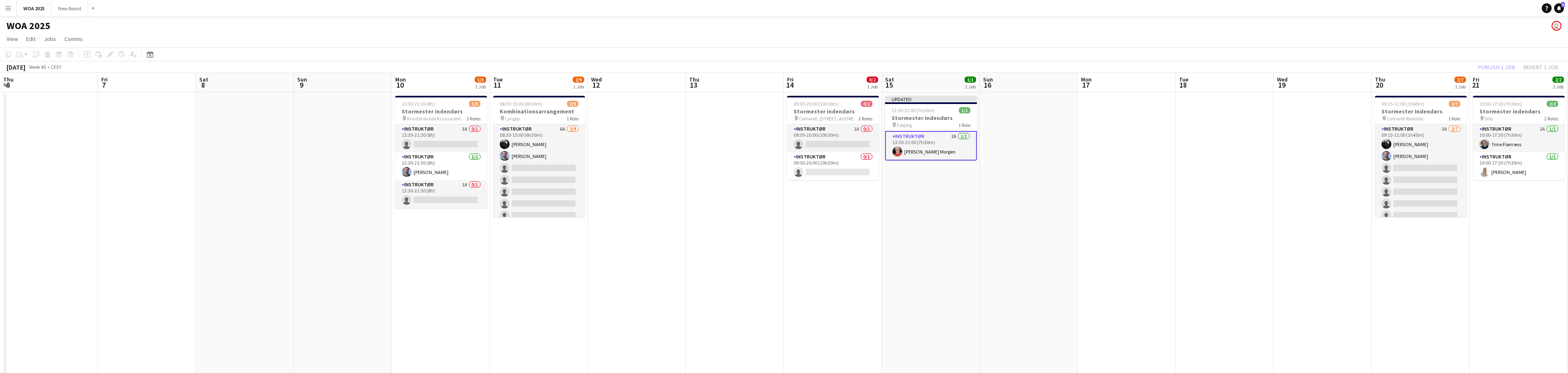
drag, startPoint x: 612, startPoint y: 209, endPoint x: 933, endPoint y: 215, distance: 321.1
click at [933, 215] on app-calendar-viewport "Tue 4 Wed 5 Thu 6 Fri 7 Sat 8 Sun 9 Mon 10 1/3 1 Job Tue 11 2/9 1 Job Wed 12 Th…" at bounding box center [784, 335] width 1568 height 525
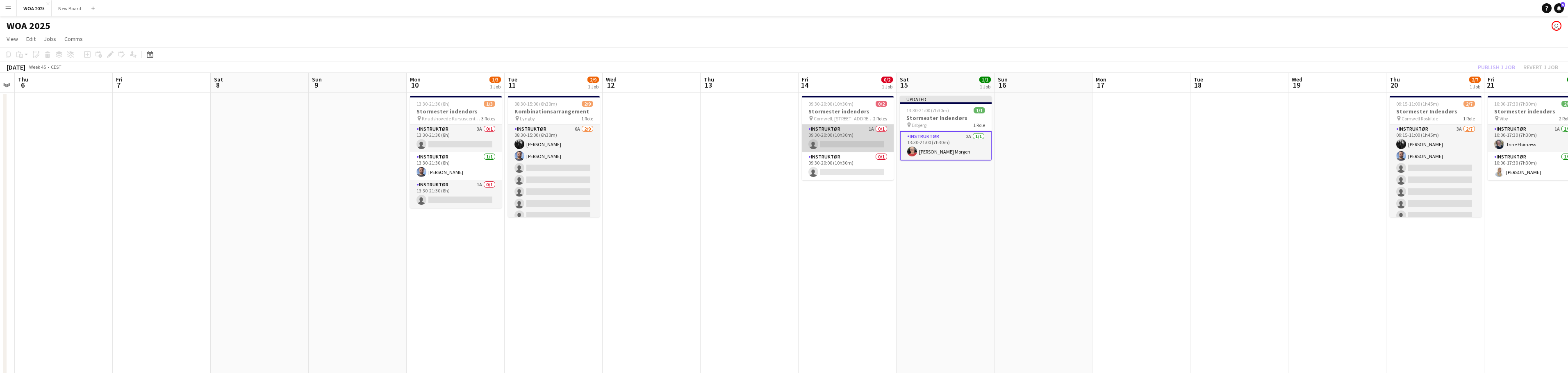
click at [855, 141] on app-card-role "Instruktør 1A 0/1 09:30-20:00 (10h30m) single-neutral-actions" at bounding box center [848, 139] width 92 height 28
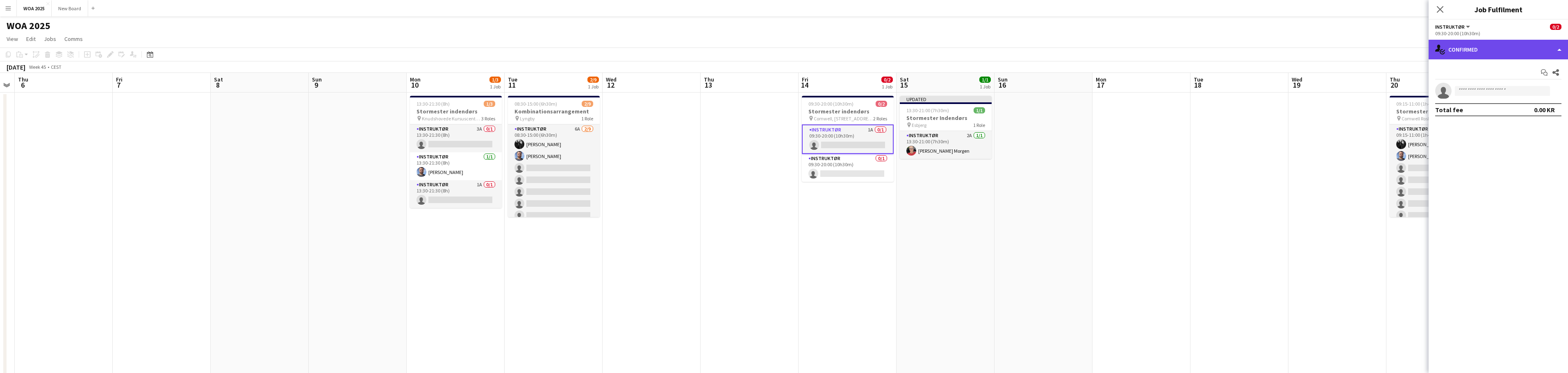
click at [1523, 54] on div "single-neutral-actions-check-2 Confirmed" at bounding box center [1498, 49] width 139 height 20
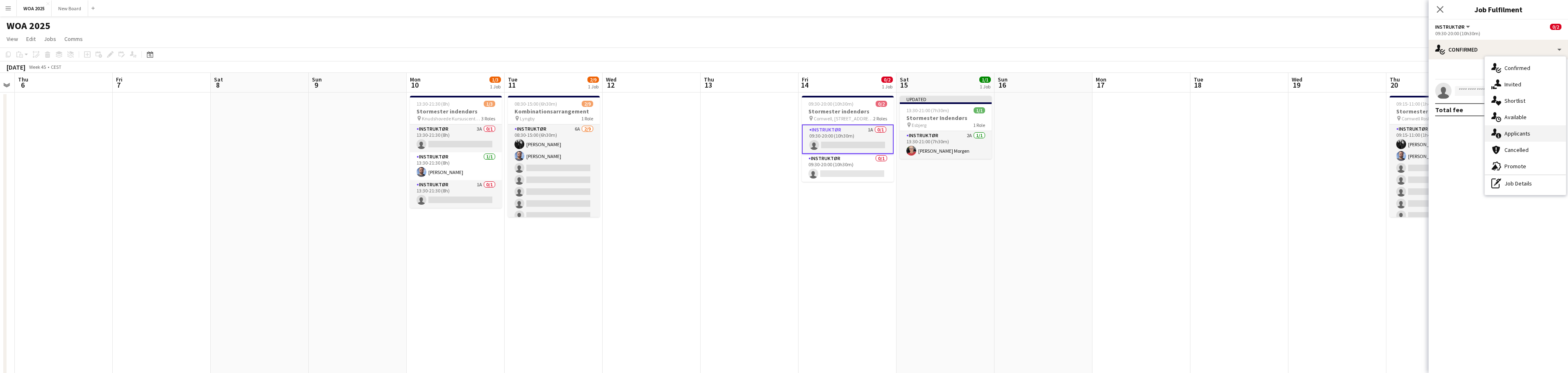
click at [1537, 131] on div "single-neutral-actions-information Applicants" at bounding box center [1525, 133] width 81 height 16
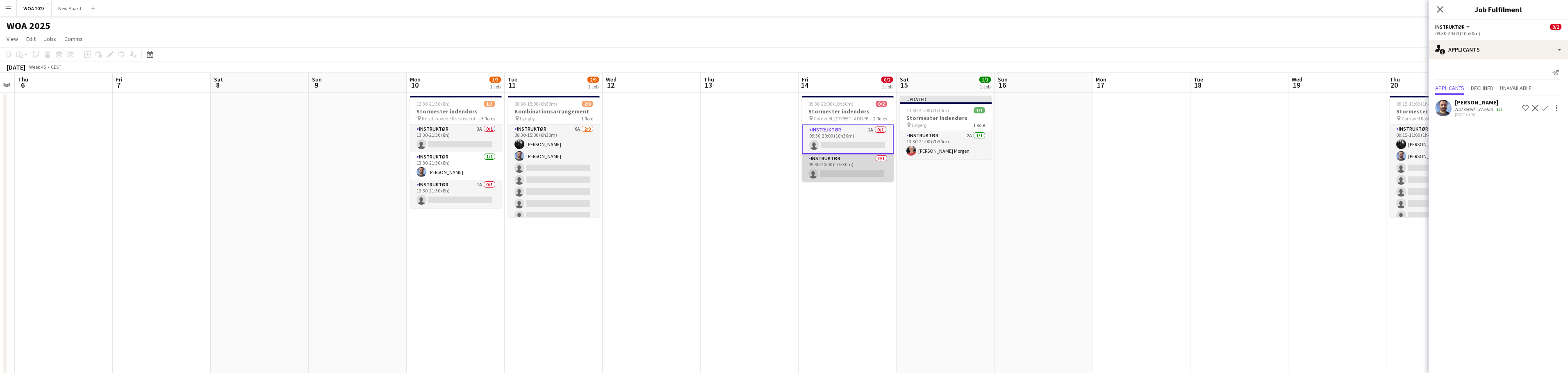
click at [854, 166] on app-card-role "Instruktør 0/1 09:30-20:00 (10h30m) single-neutral-actions" at bounding box center [848, 168] width 92 height 28
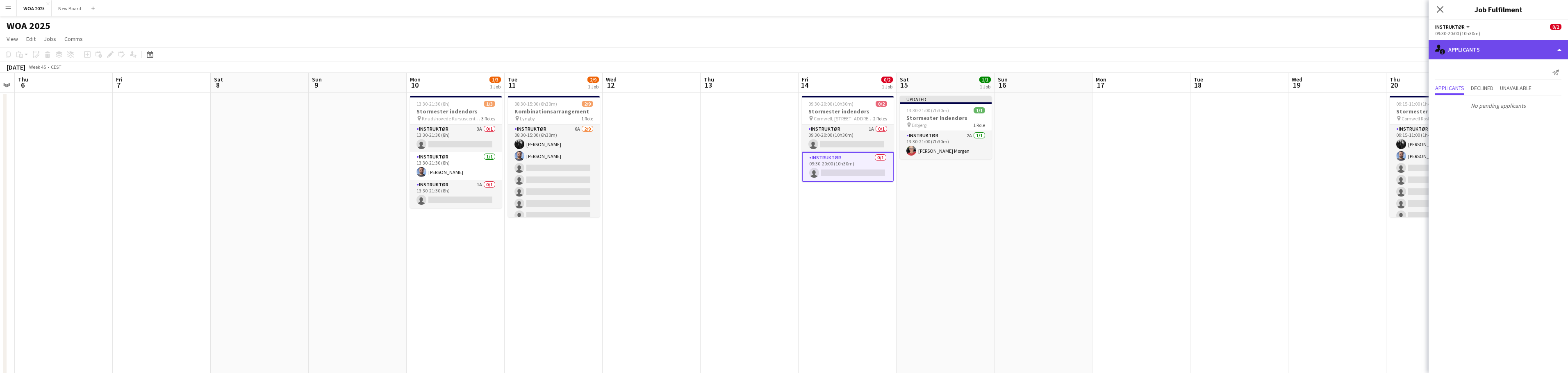
click at [1545, 52] on div "single-neutral-actions-information Applicants" at bounding box center [1498, 49] width 139 height 20
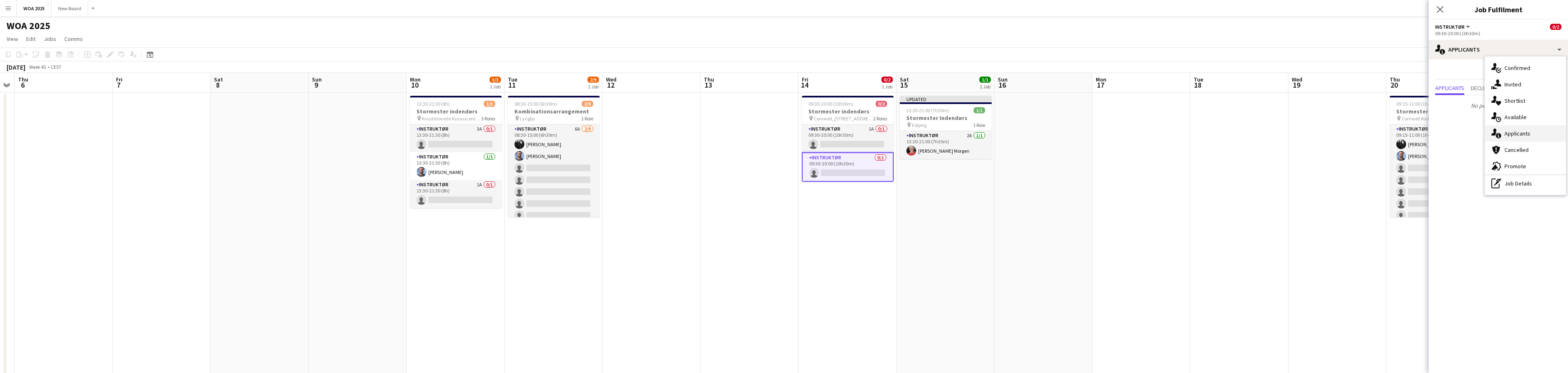
click at [1545, 135] on div "single-neutral-actions-information Applicants" at bounding box center [1525, 133] width 81 height 16
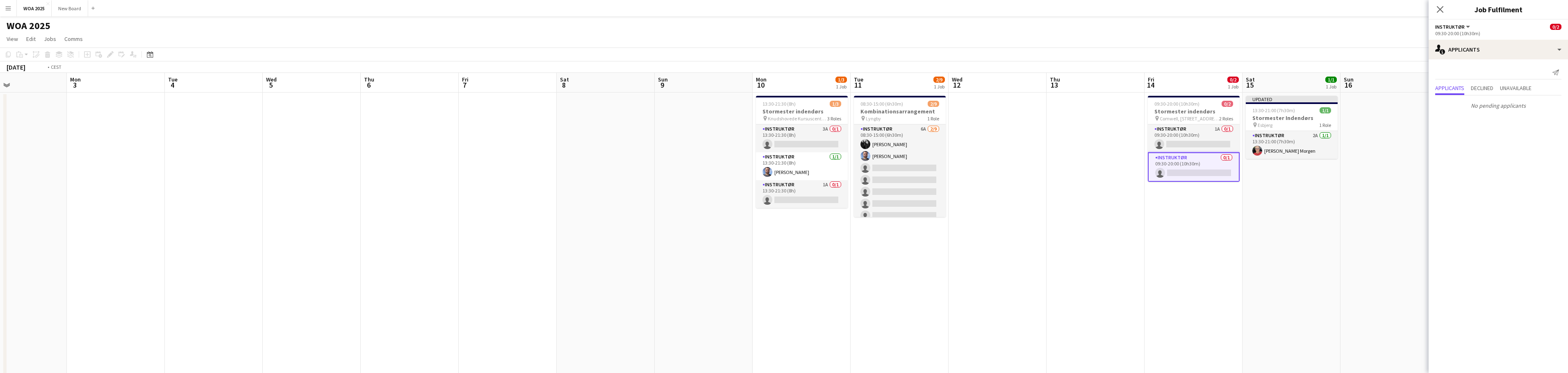
scroll to position [0, 177]
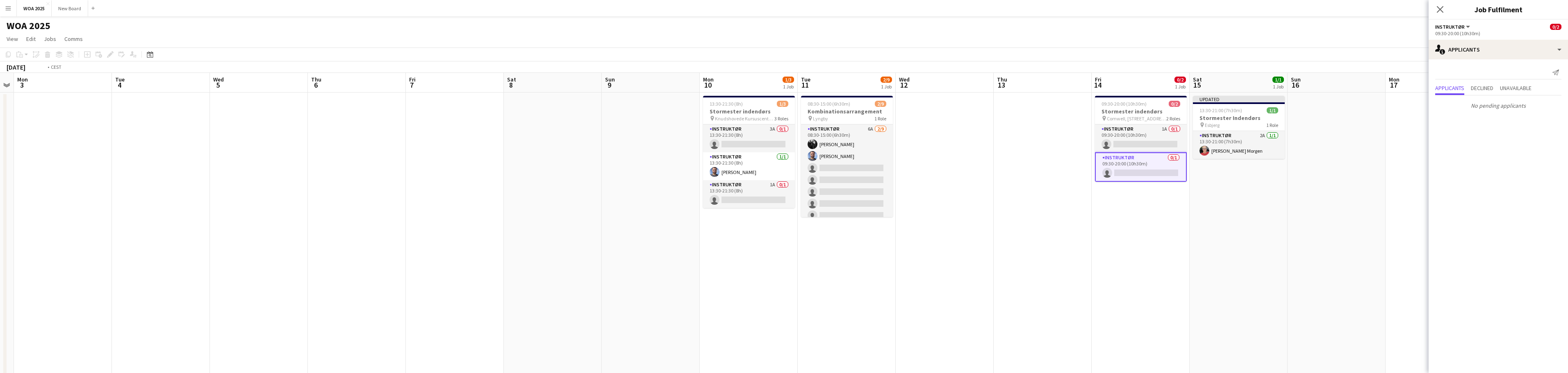
drag, startPoint x: 862, startPoint y: 225, endPoint x: 1135, endPoint y: 220, distance: 273.0
click at [1135, 220] on app-calendar-viewport "Sat 1 0/3 1 Job Sun 2 Mon 3 Tue 4 Wed 5 Thu 6 Fri 7 Sat 8 Sun 9 Mon 10 1/3 1 Jo…" at bounding box center [784, 335] width 1568 height 525
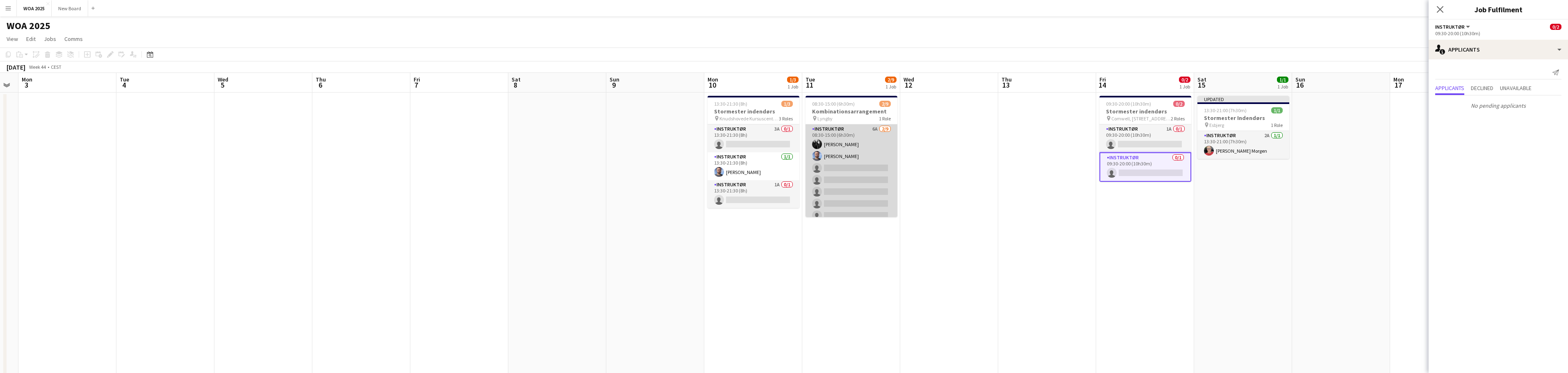
click at [868, 168] on app-card-role "Instruktør 6A [DATE] 08:30-15:00 (6h30m) [PERSON_NAME] [PERSON_NAME] single-neu…" at bounding box center [851, 186] width 92 height 123
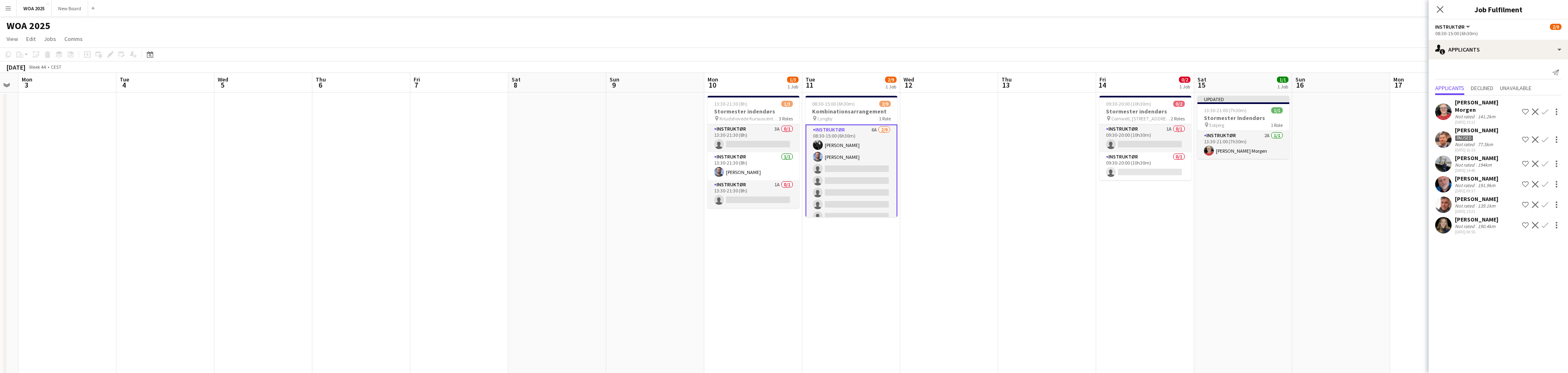
click at [1545, 201] on app-icon "Confirm" at bounding box center [1545, 205] width 7 height 7
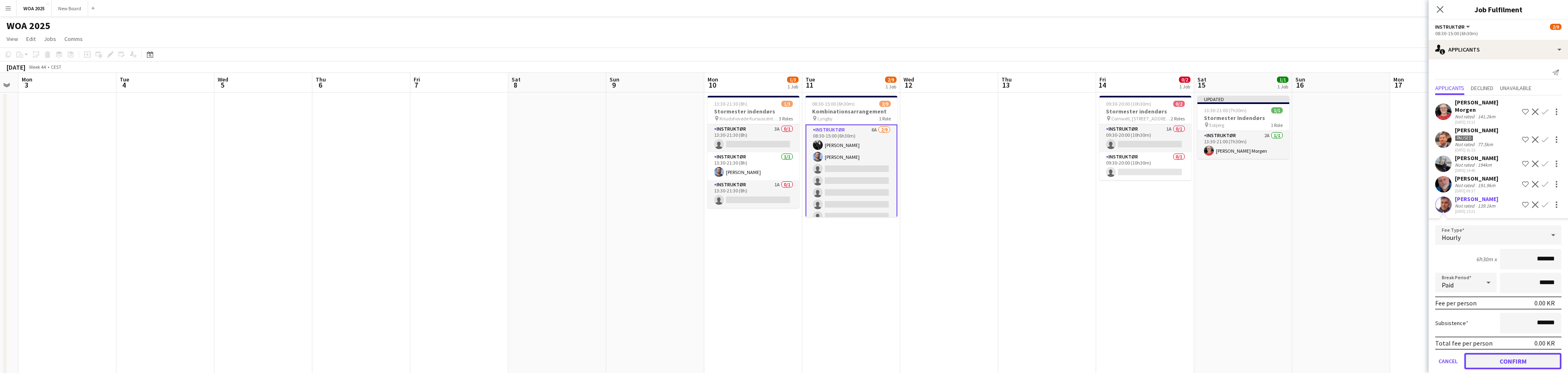
click at [1533, 353] on button "Confirm" at bounding box center [1512, 361] width 97 height 16
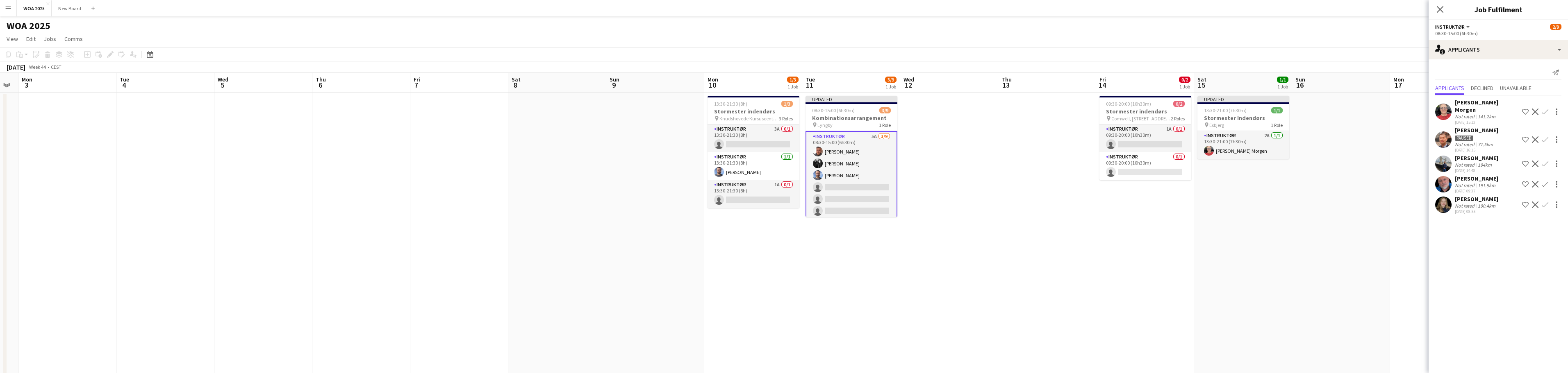
click at [1544, 201] on app-icon "Confirm" at bounding box center [1545, 205] width 7 height 7
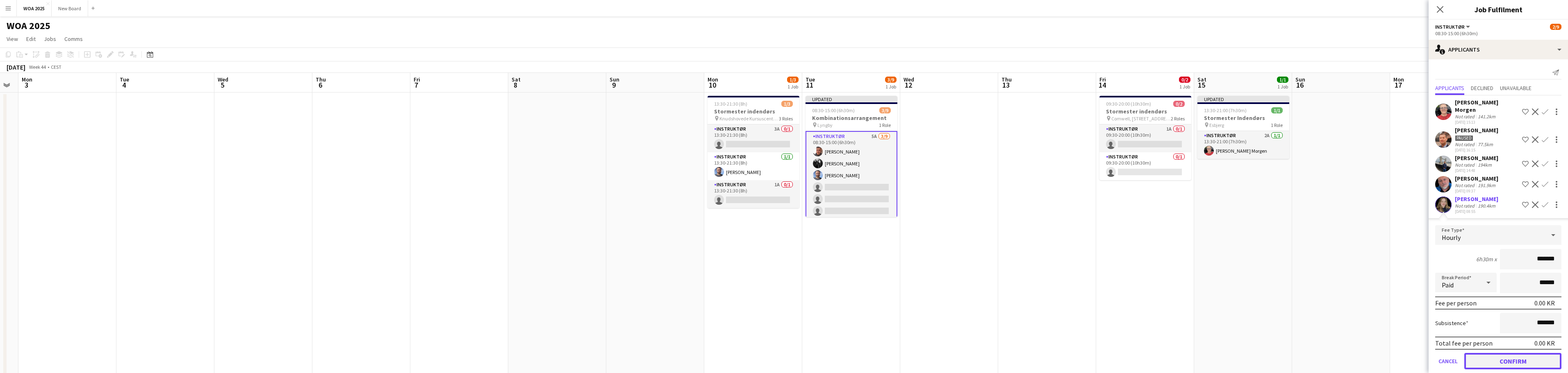
click at [1537, 360] on button "Confirm" at bounding box center [1512, 361] width 97 height 16
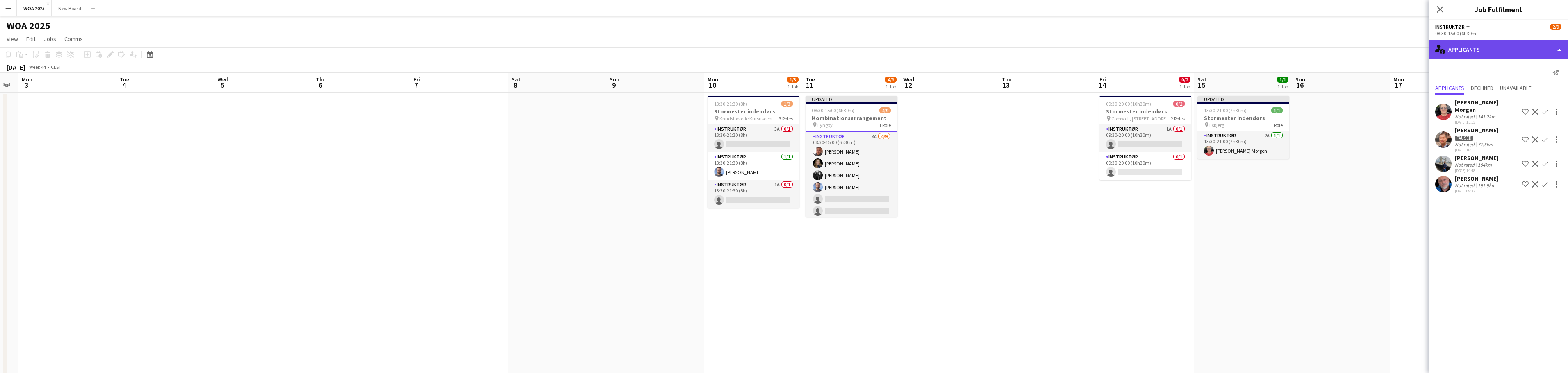
click at [1509, 52] on div "single-neutral-actions-information Applicants" at bounding box center [1498, 49] width 139 height 20
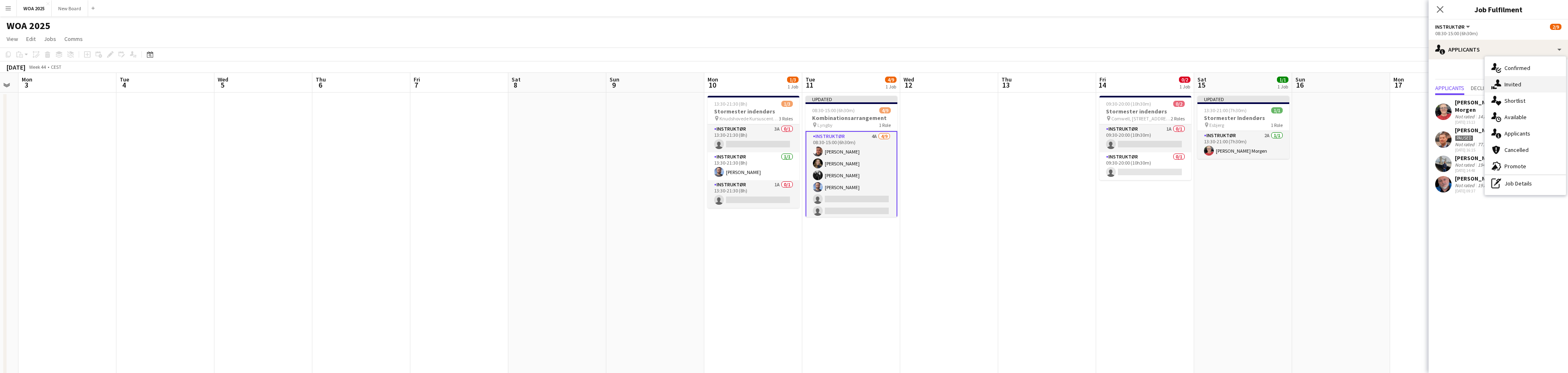
click at [1519, 86] on span "Invited" at bounding box center [1513, 84] width 17 height 7
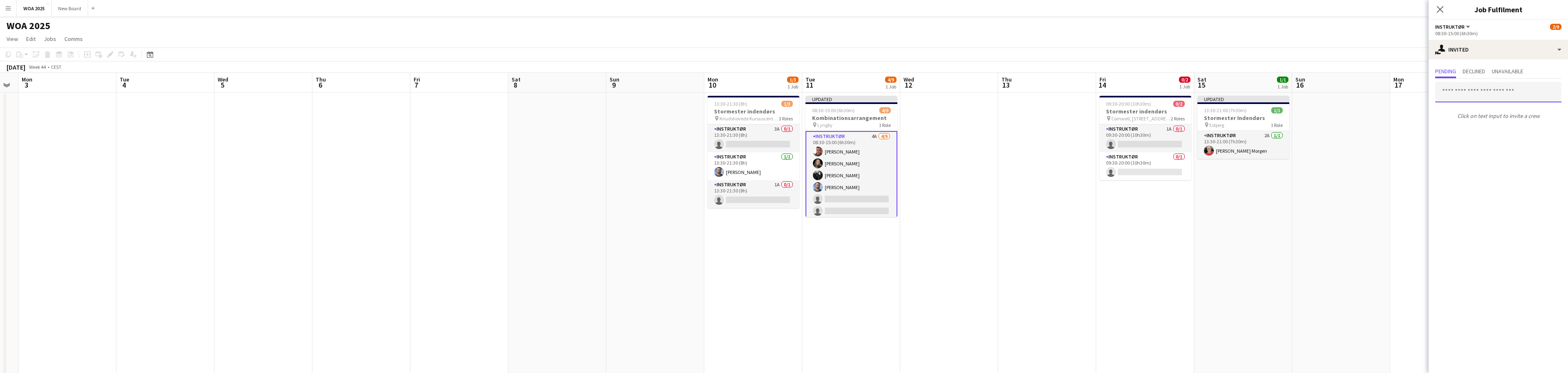
click at [1511, 94] on input "text" at bounding box center [1498, 92] width 126 height 21
type input "*****"
click at [1481, 114] on span "[PERSON_NAME] Active" at bounding box center [1498, 112] width 113 height 7
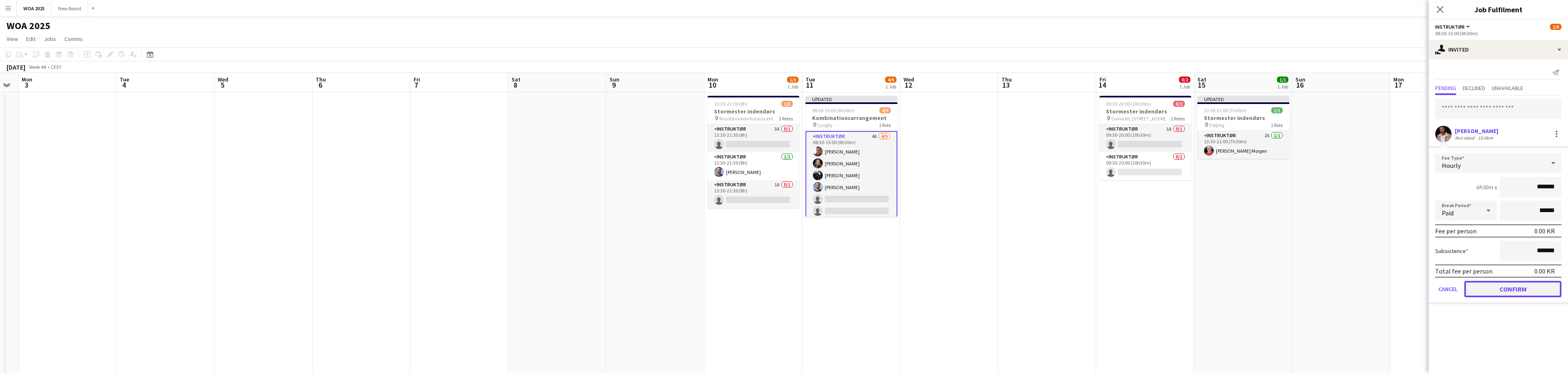
click at [1533, 287] on button "Confirm" at bounding box center [1512, 289] width 97 height 16
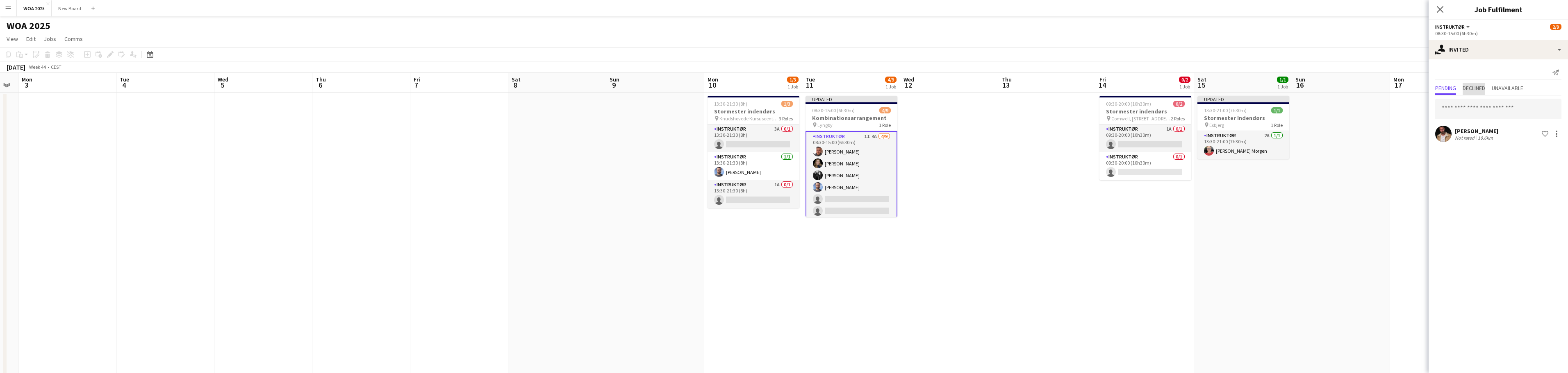
click at [1476, 91] on span "Declined" at bounding box center [1474, 88] width 23 height 5
click at [1451, 88] on span "Pending" at bounding box center [1446, 88] width 21 height 5
click at [1477, 108] on input "text" at bounding box center [1498, 109] width 126 height 21
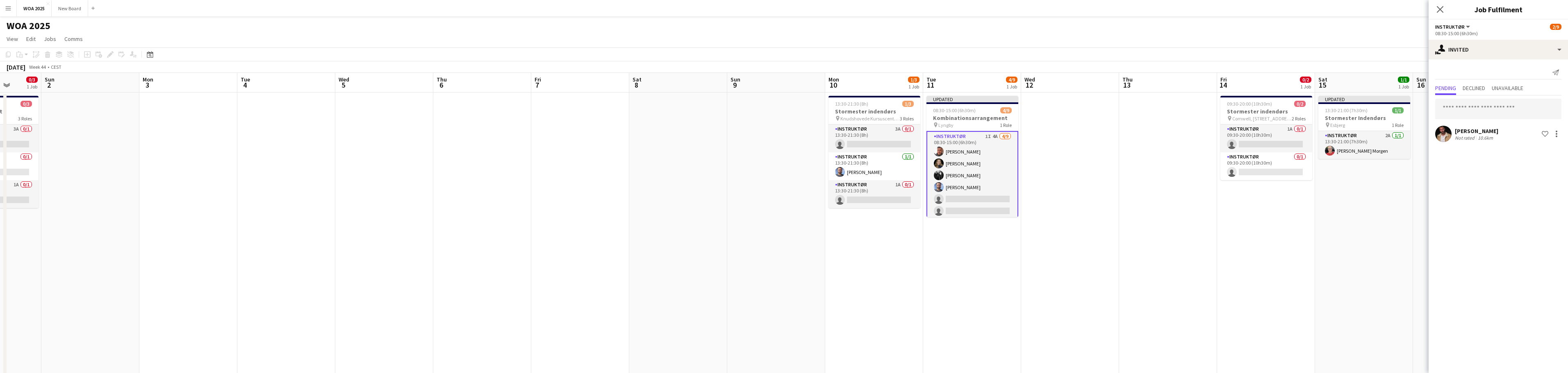
drag, startPoint x: 472, startPoint y: 218, endPoint x: 1341, endPoint y: 100, distance: 877.0
click at [1339, 101] on app-calendar-viewport "Thu 30 0/3 2 Jobs Fri 31 Sat 1 0/3 1 Job Sun 2 Mon 3 Tue 4 Wed 5 Thu 6 Fri 7 Sa…" at bounding box center [784, 335] width 1568 height 525
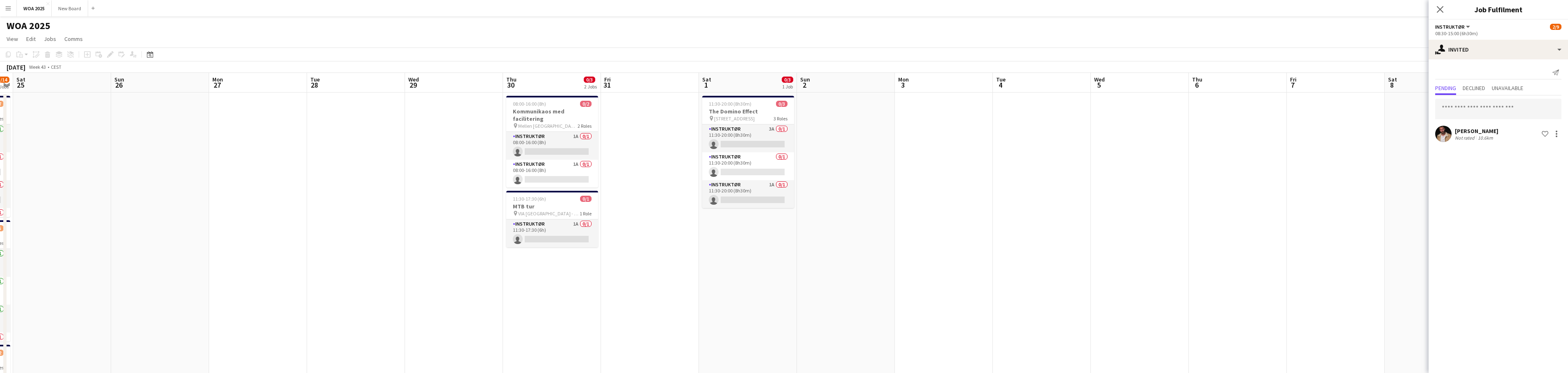
scroll to position [0, 182]
drag, startPoint x: 677, startPoint y: 179, endPoint x: 789, endPoint y: 216, distance: 118.0
click at [789, 216] on app-calendar-viewport "Thu 23 3/4 3 Jobs Fri 24 5/14 3 Jobs Sat 25 Sun 26 Mon 27 Tue 28 Wed 29 Thu 30 …" at bounding box center [784, 335] width 1568 height 525
click at [755, 135] on app-card-role "Instruktør 3A 0/1 11:30-20:00 (8h30m) single-neutral-actions" at bounding box center [749, 139] width 92 height 28
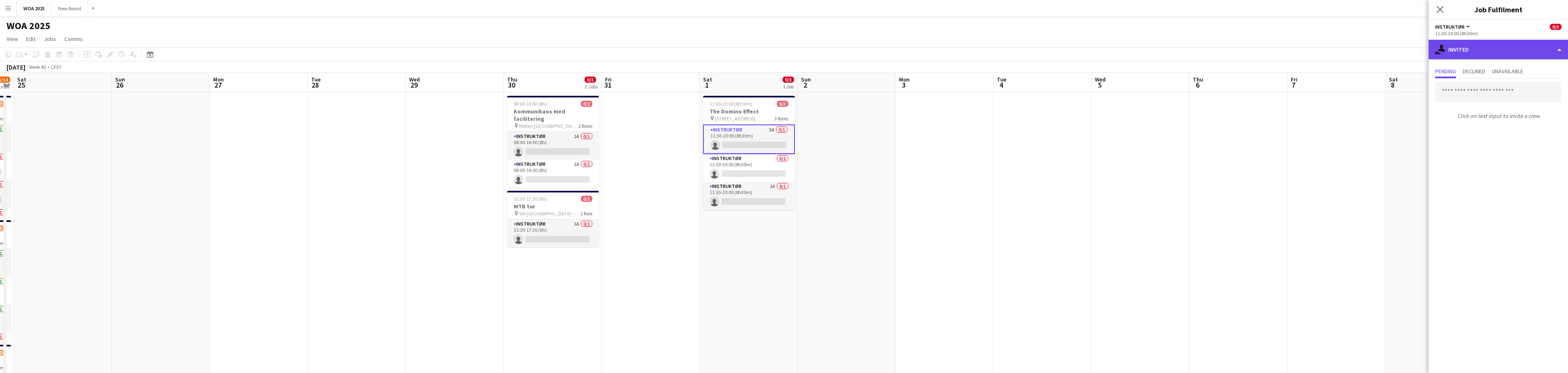
click at [1500, 52] on div "single-neutral-actions-share-1 Invited" at bounding box center [1498, 49] width 139 height 20
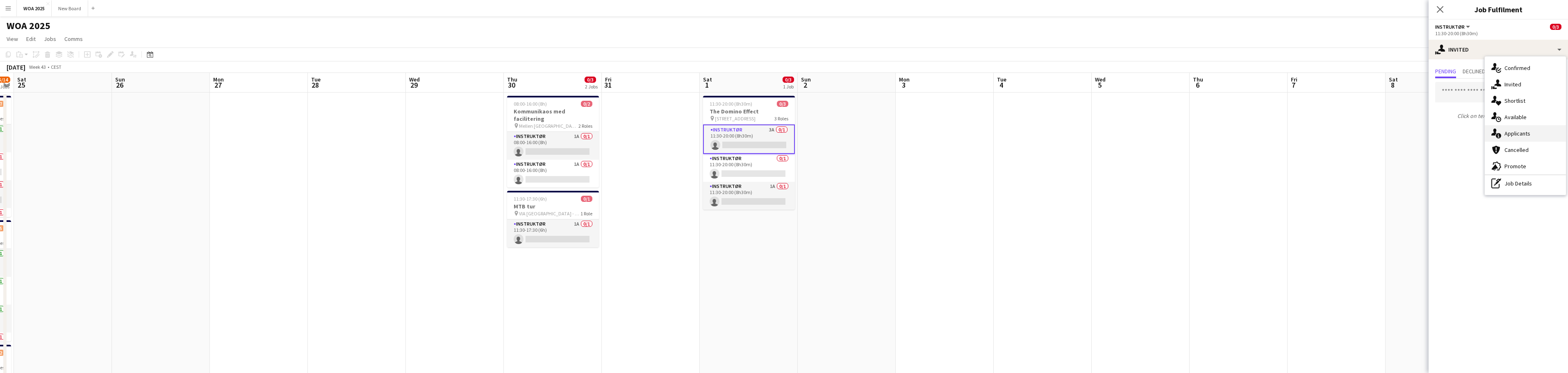
click at [1522, 132] on span "Applicants" at bounding box center [1517, 134] width 26 height 7
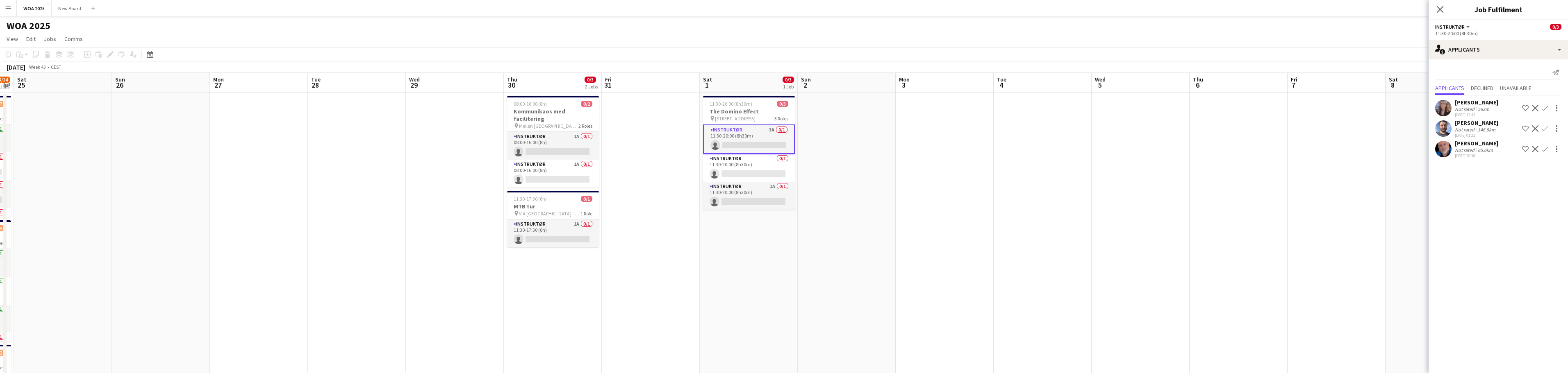
click at [1545, 149] on app-icon "Confirm" at bounding box center [1545, 149] width 7 height 7
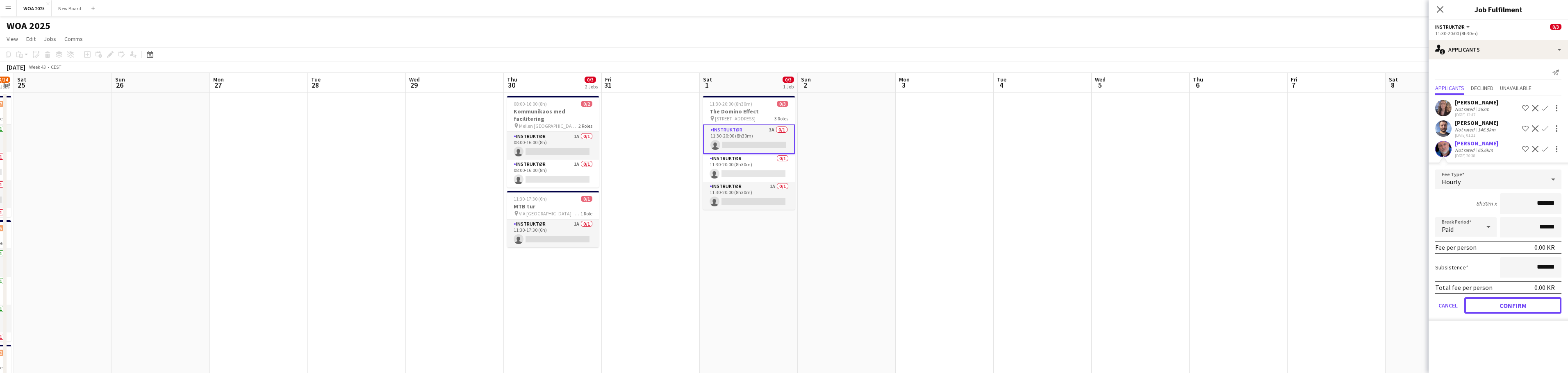
click at [1501, 300] on button "Confirm" at bounding box center [1512, 305] width 97 height 16
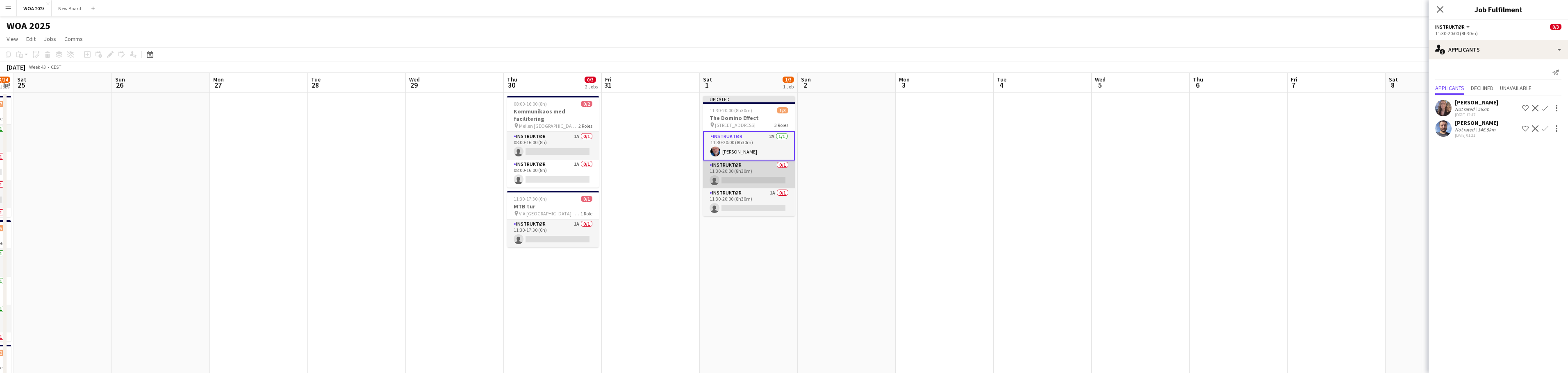
click at [753, 175] on app-card-role "Instruktør 0/1 11:30-20:00 (8h30m) single-neutral-actions" at bounding box center [749, 175] width 92 height 28
click at [753, 175] on app-card-role "Instruktør 0/1 11:30-20:00 (8h30m) single-neutral-actions" at bounding box center [749, 173] width 92 height 29
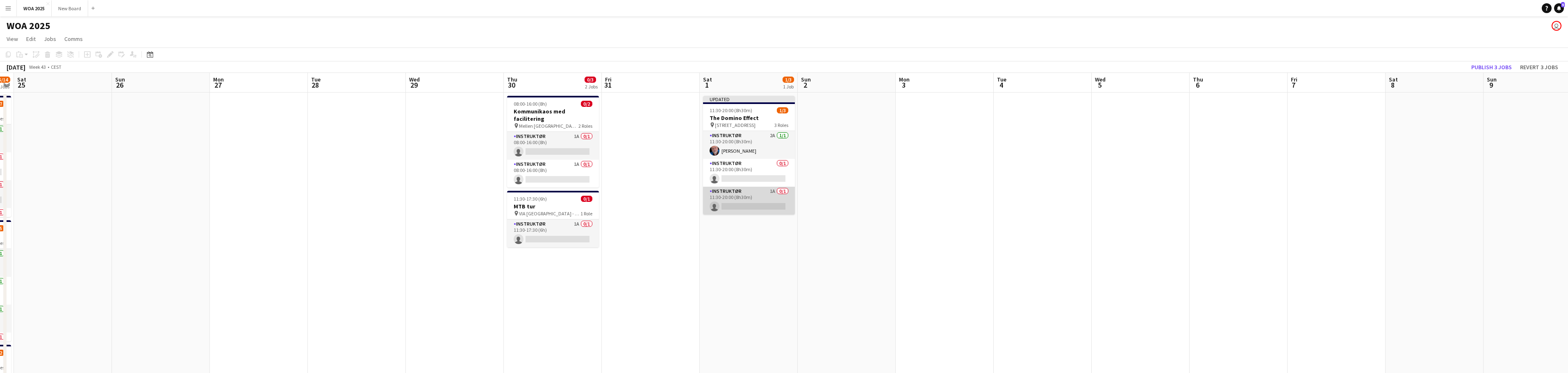
click at [760, 197] on app-card-role "Instruktør 1A 0/1 11:30-20:00 (8h30m) single-neutral-actions" at bounding box center [749, 201] width 92 height 28
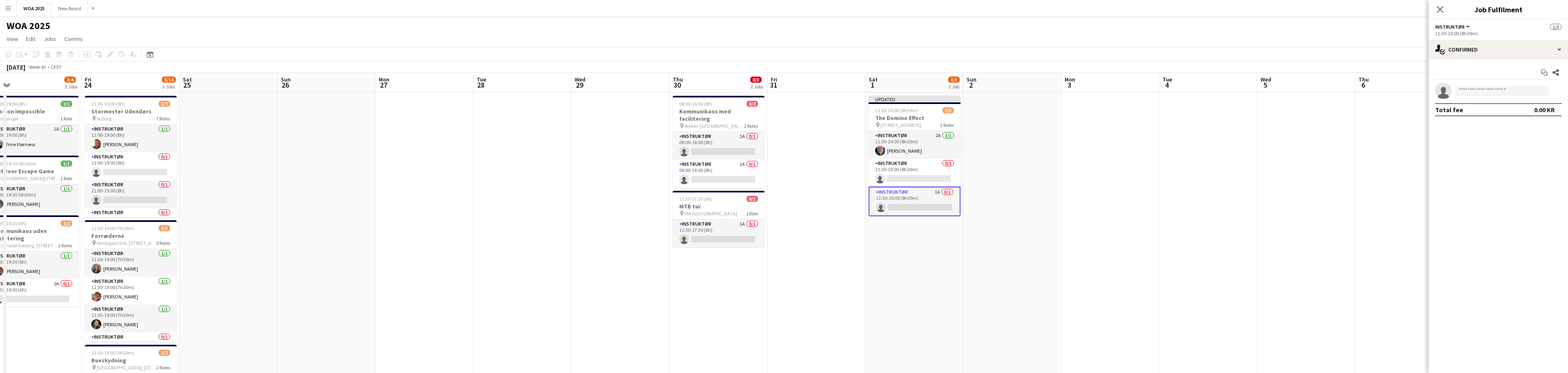
scroll to position [0, 194]
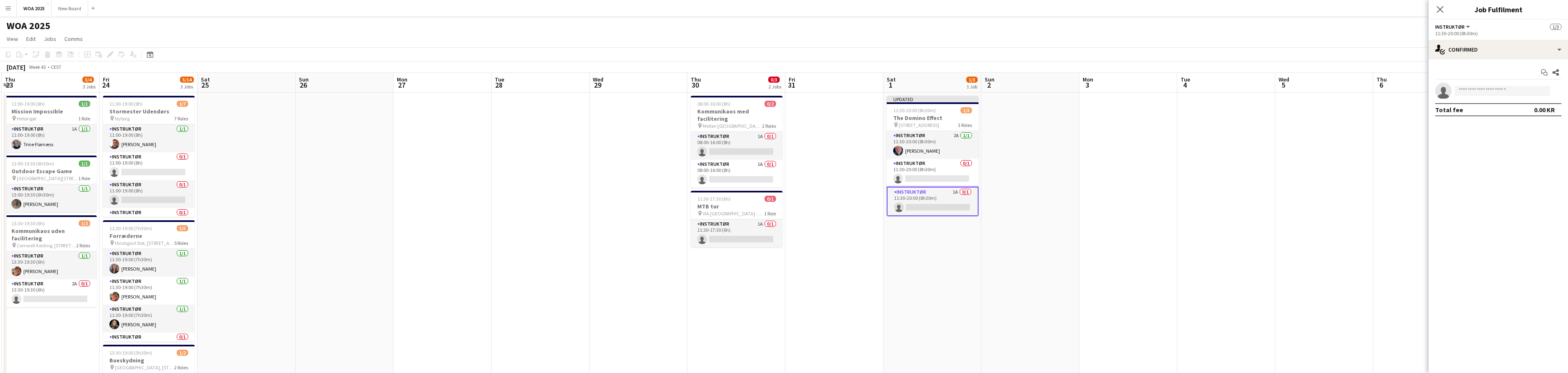
drag, startPoint x: 716, startPoint y: 267, endPoint x: 899, endPoint y: 251, distance: 183.7
click at [899, 251] on app-calendar-viewport "Tue 21 0/1 1 Job Wed 22 1/2 1 Job Thu 23 3/4 3 Jobs Fri 24 5/14 3 Jobs Sat 25 S…" at bounding box center [784, 335] width 1568 height 525
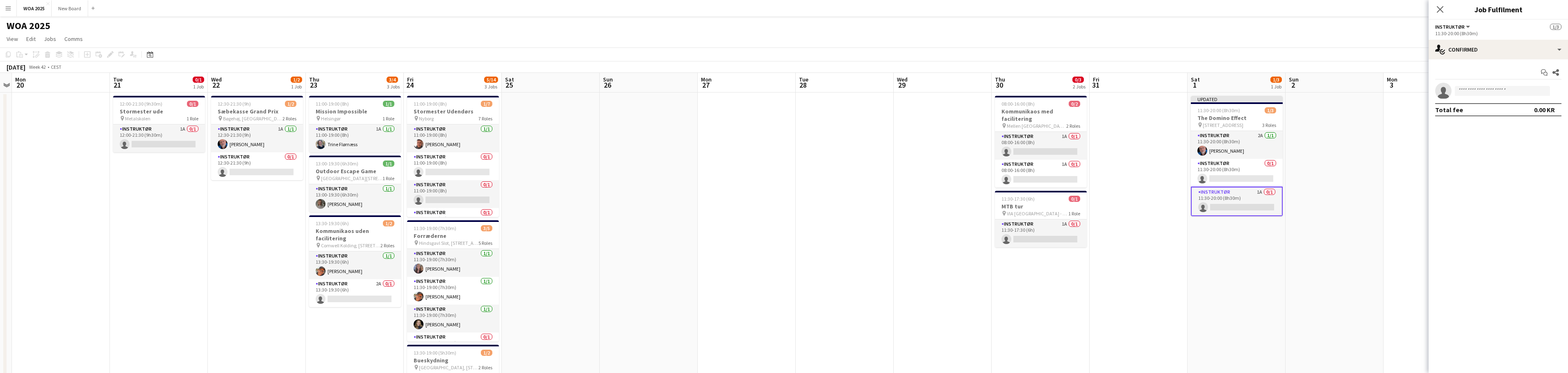
scroll to position [0, 257]
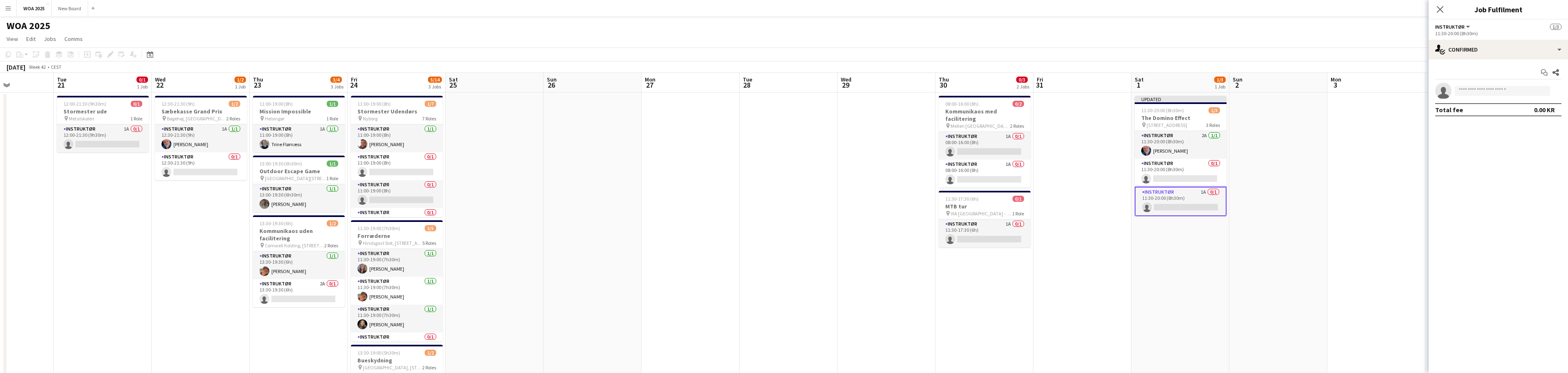
drag, startPoint x: 387, startPoint y: 201, endPoint x: 876, endPoint y: 172, distance: 489.9
click at [877, 172] on app-calendar-viewport "Sat 18 Sun 19 Mon 20 Tue 21 0/1 1 Job Wed 22 1/2 1 Job Thu 23 3/4 3 Jobs Fri 24…" at bounding box center [784, 335] width 1568 height 525
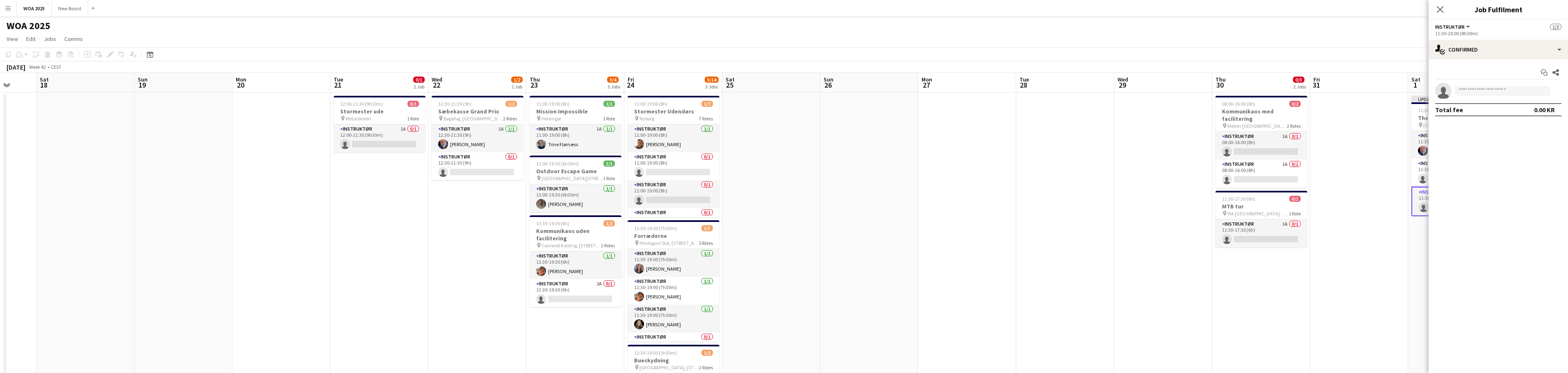
drag, startPoint x: 382, startPoint y: 216, endPoint x: 649, endPoint y: 215, distance: 267.0
click at [629, 215] on app-calendar-viewport "Wed 15 Thu 16 Fri 17 Sat 18 Sun 19 Mon 20 Tue 21 0/1 1 Job Wed 22 1/2 1 Job Thu…" at bounding box center [784, 335] width 1568 height 525
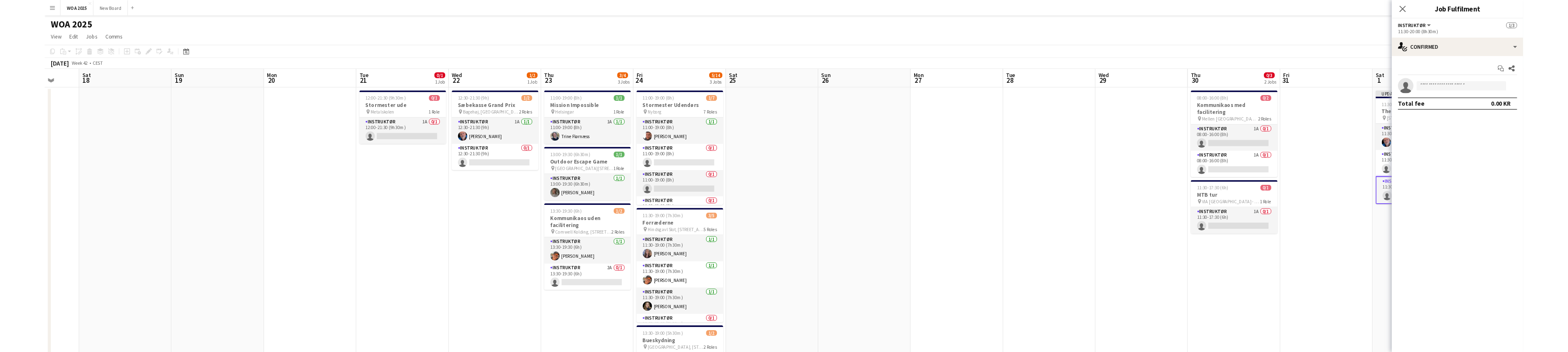
scroll to position [0, 206]
